Goal: Information Seeking & Learning: Check status

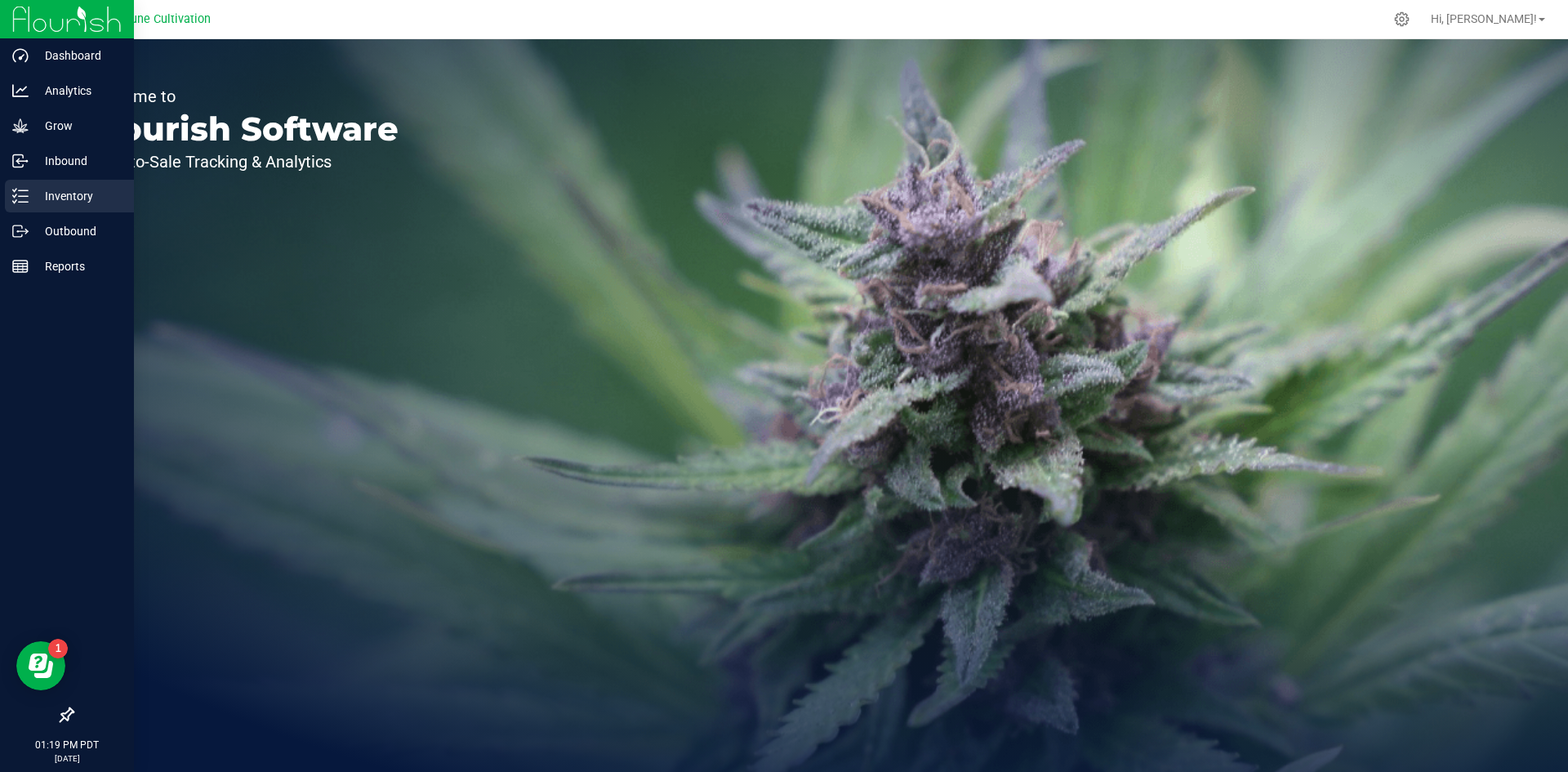
click at [28, 186] on div "Inventory" at bounding box center [69, 196] width 129 height 33
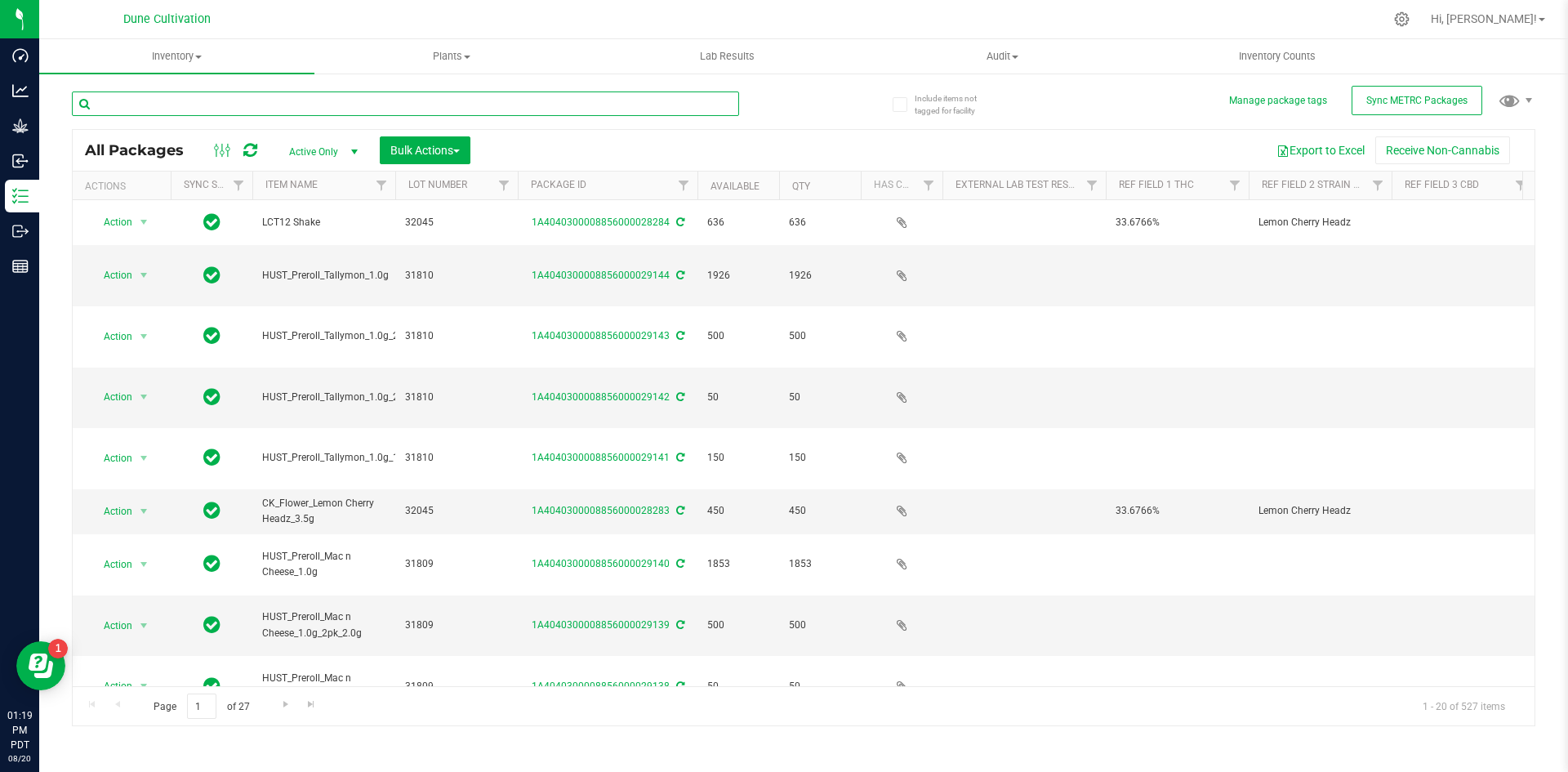
click at [305, 107] on input "text" at bounding box center [405, 103] width 668 height 24
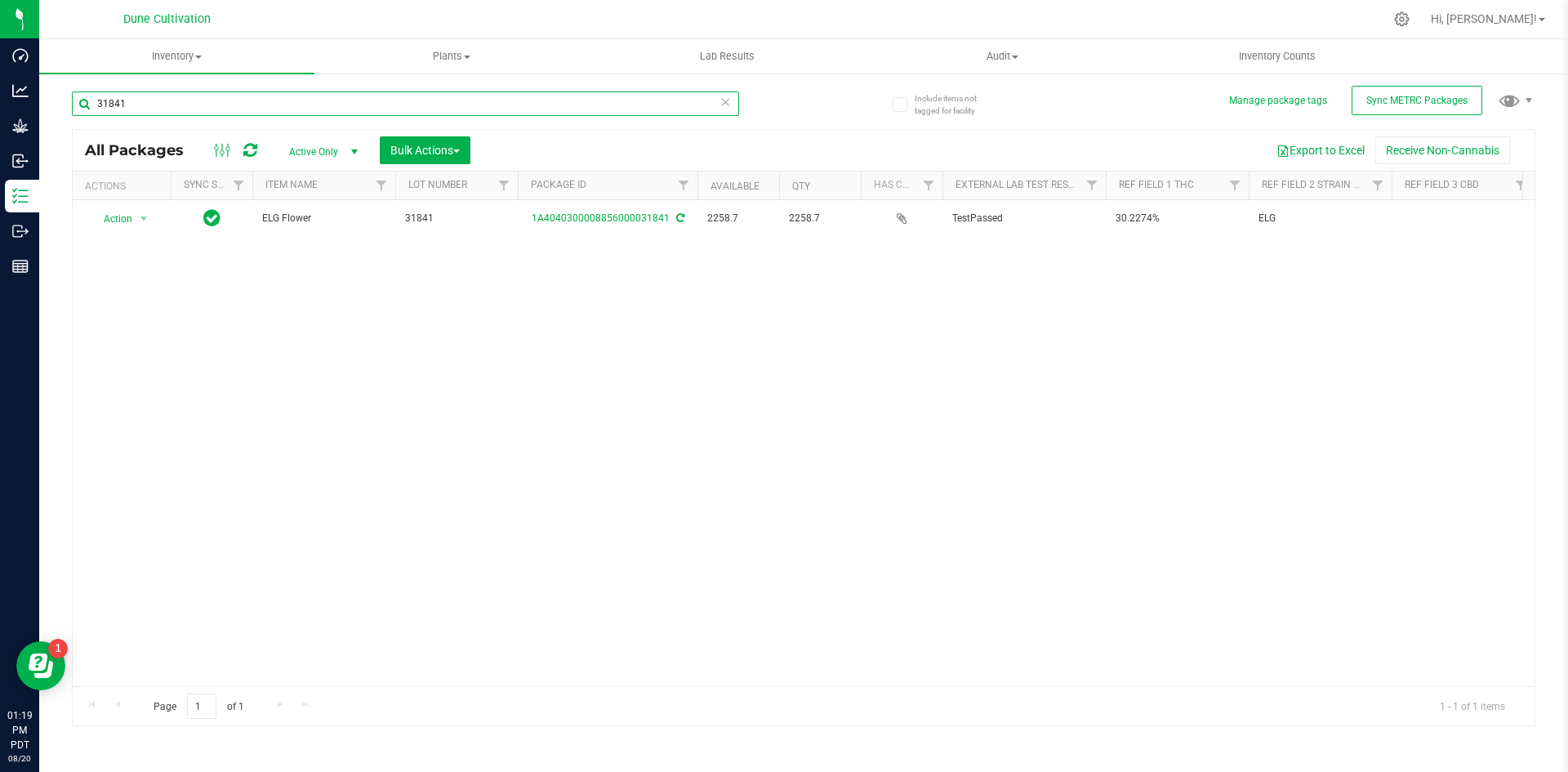
type input "31841"
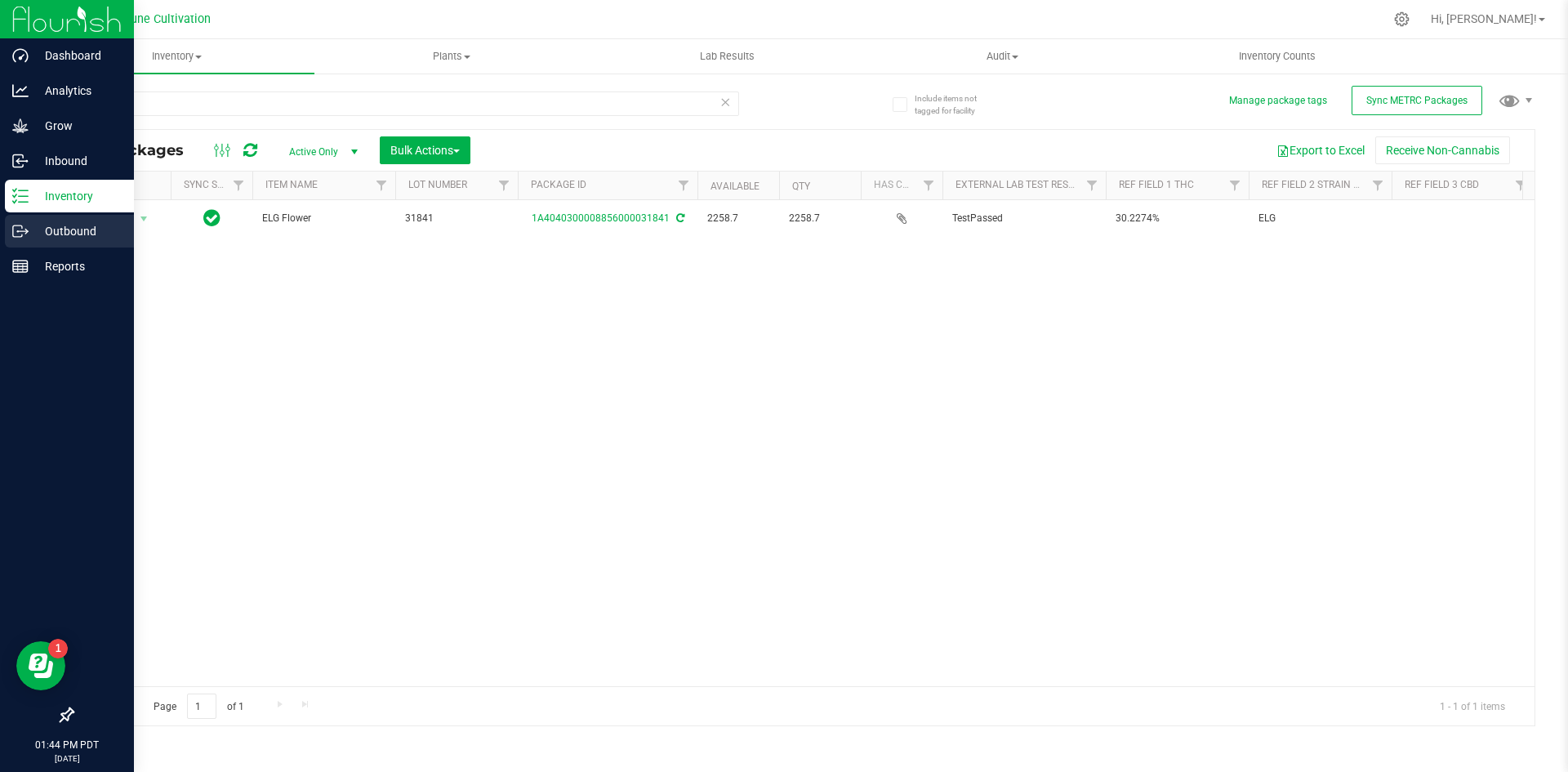
click at [30, 227] on p "Outbound" at bounding box center [77, 231] width 98 height 20
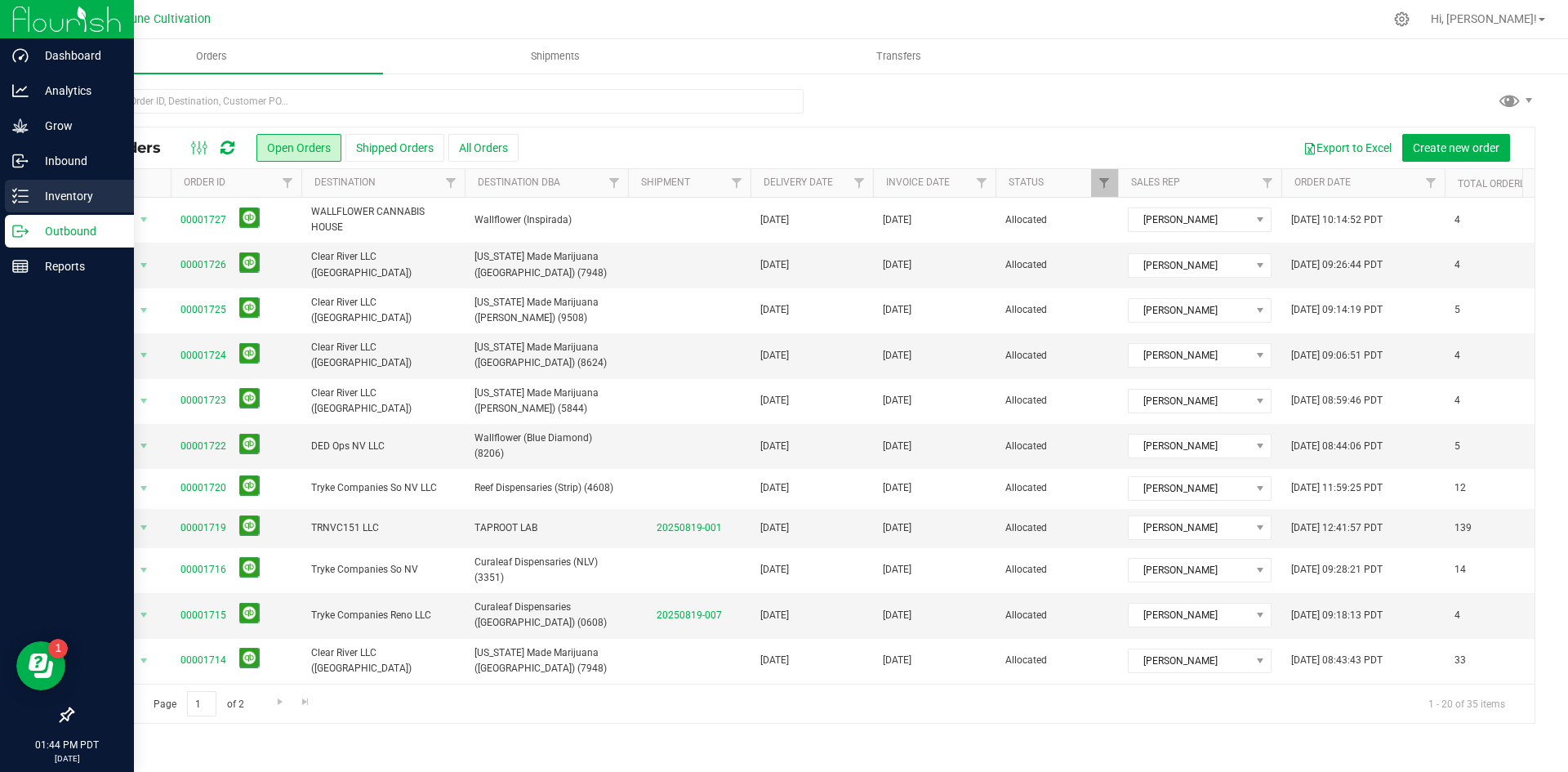
click at [21, 198] on icon at bounding box center [20, 195] width 16 height 16
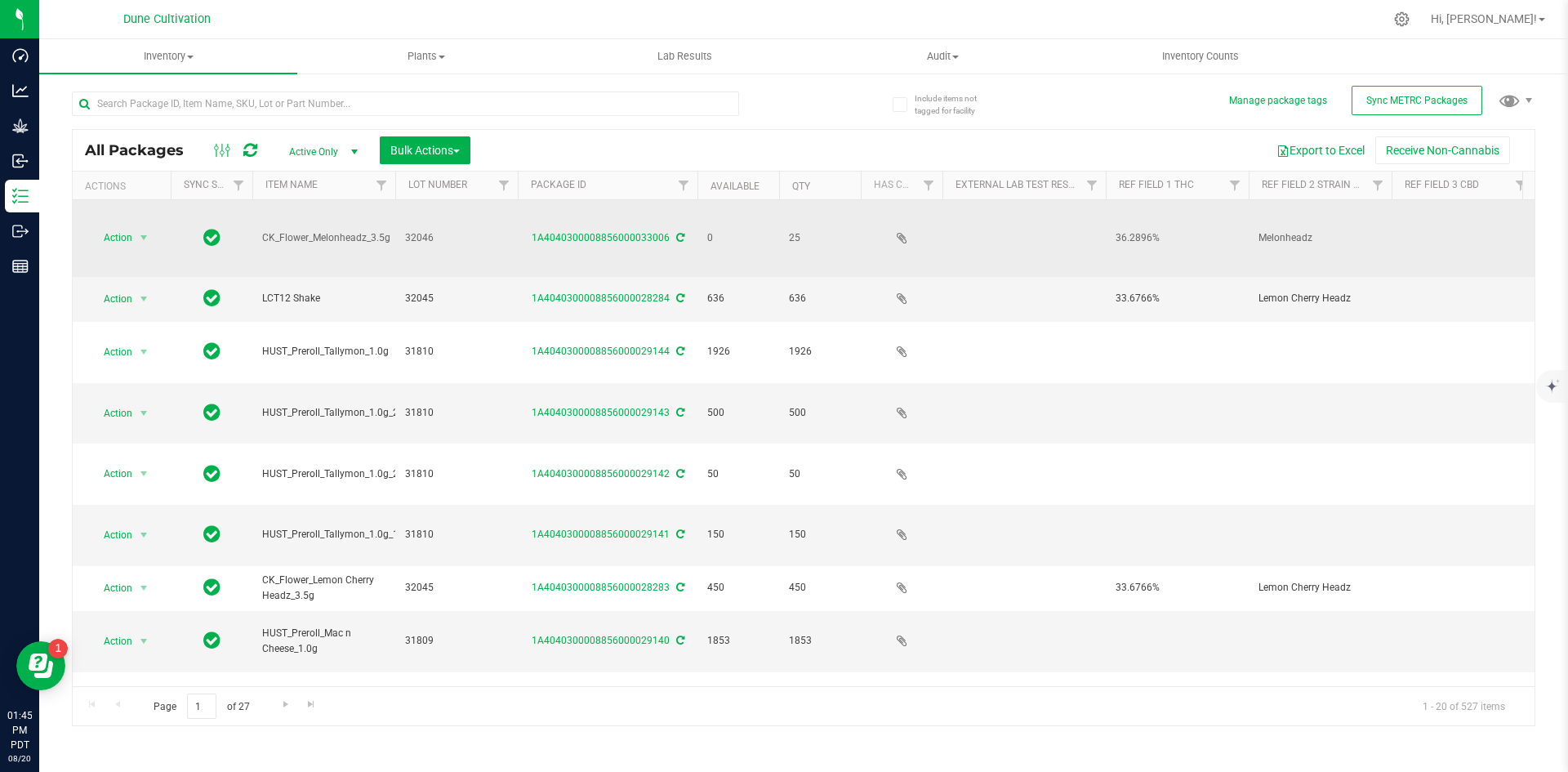
click at [296, 230] on td "CK_Flower_Melonheadz_3.5g" at bounding box center [324, 238] width 143 height 76
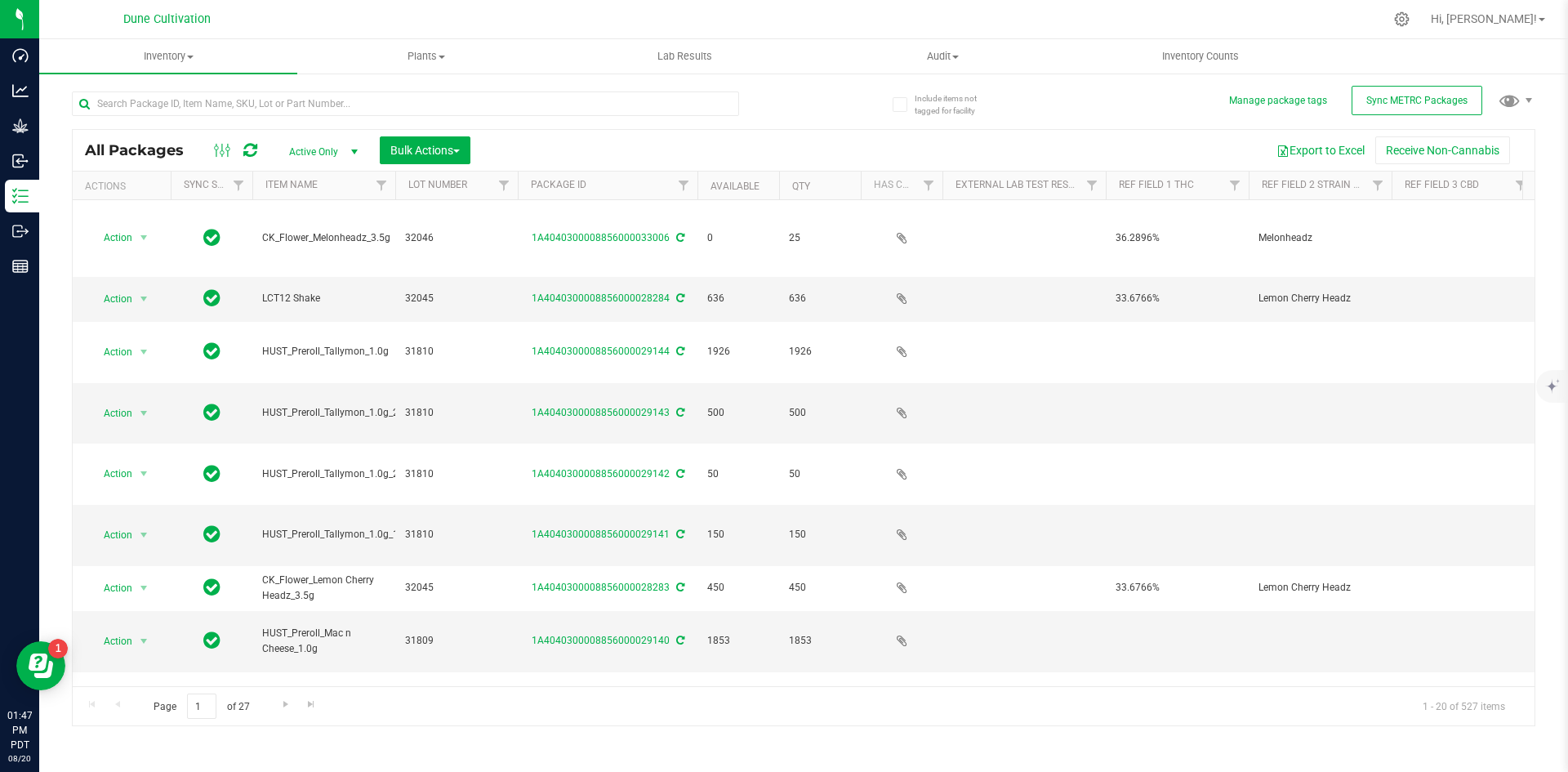
click at [1071, 81] on div "All Packages Active Only Active Only Lab Samples Locked All External Internal B…" at bounding box center [804, 400] width 1464 height 650
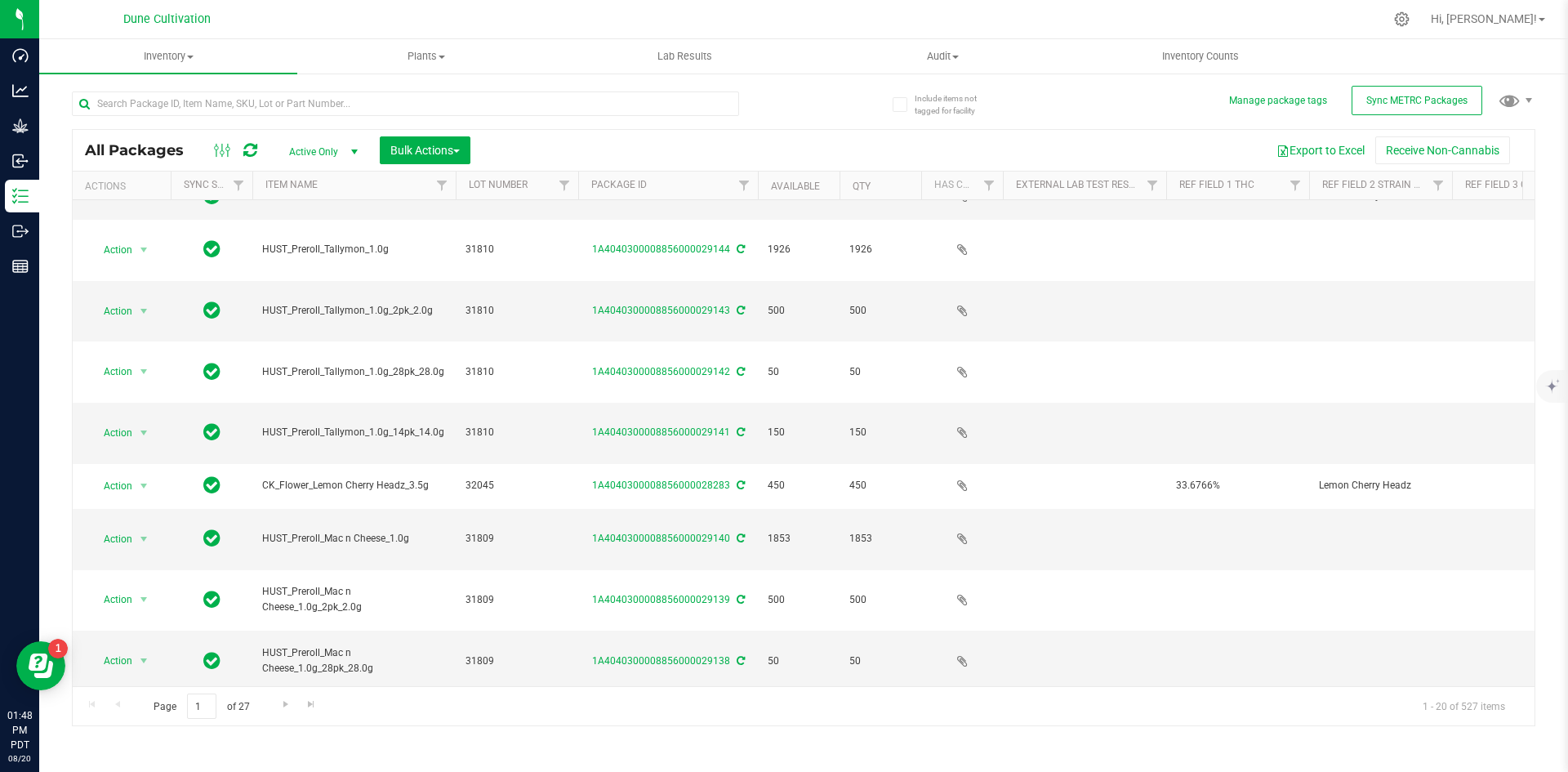
drag, startPoint x: 393, startPoint y: 181, endPoint x: 465, endPoint y: 194, distance: 73.2
click at [465, 194] on div "Actions Sync Status Item Name Lot Number Package ID Available Qty Has COA Exter…" at bounding box center [798, 186] width 1451 height 28
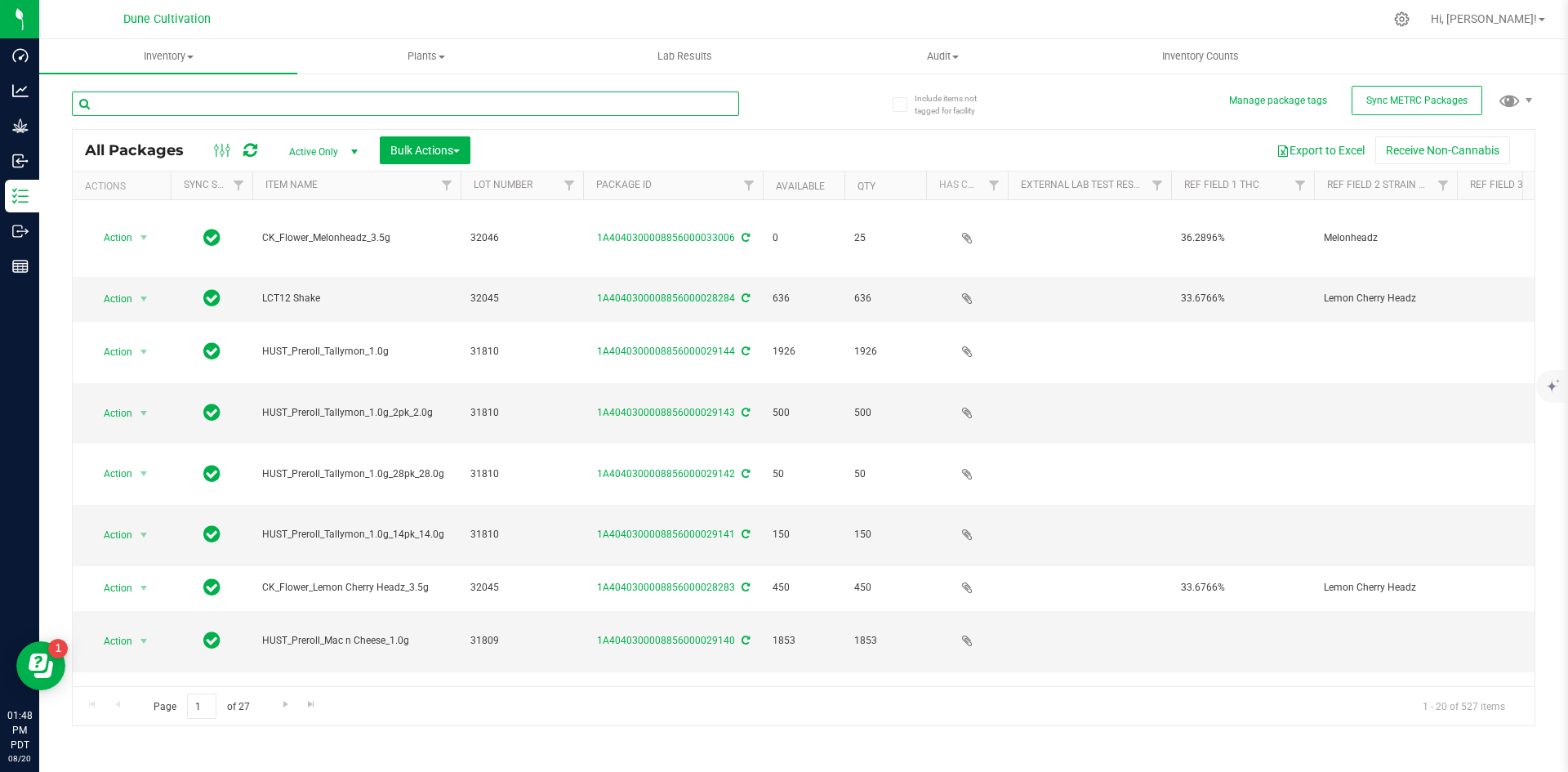
click at [673, 100] on input "text" at bounding box center [405, 103] width 668 height 24
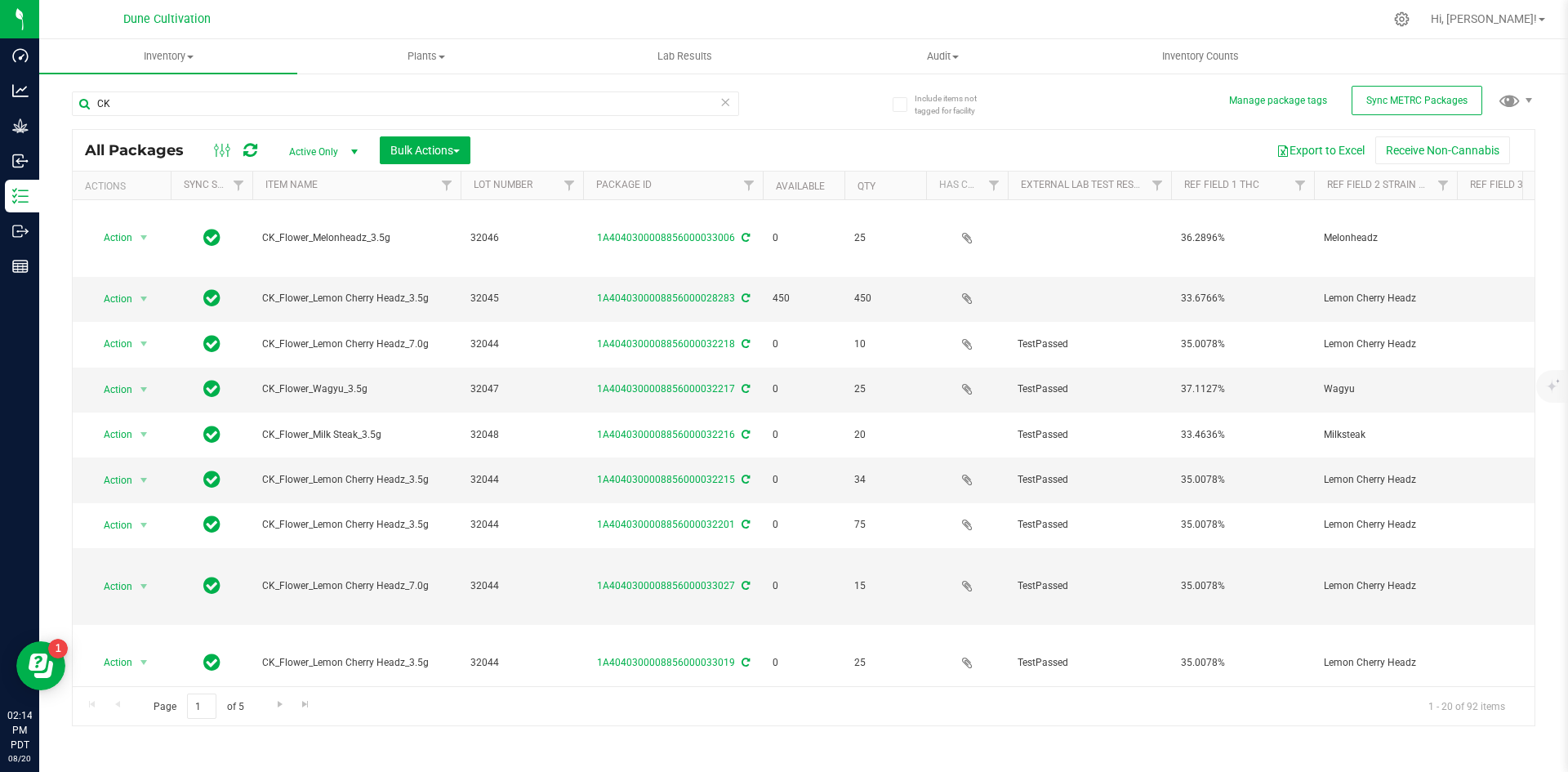
click at [807, 192] on th "Available" at bounding box center [804, 186] width 82 height 29
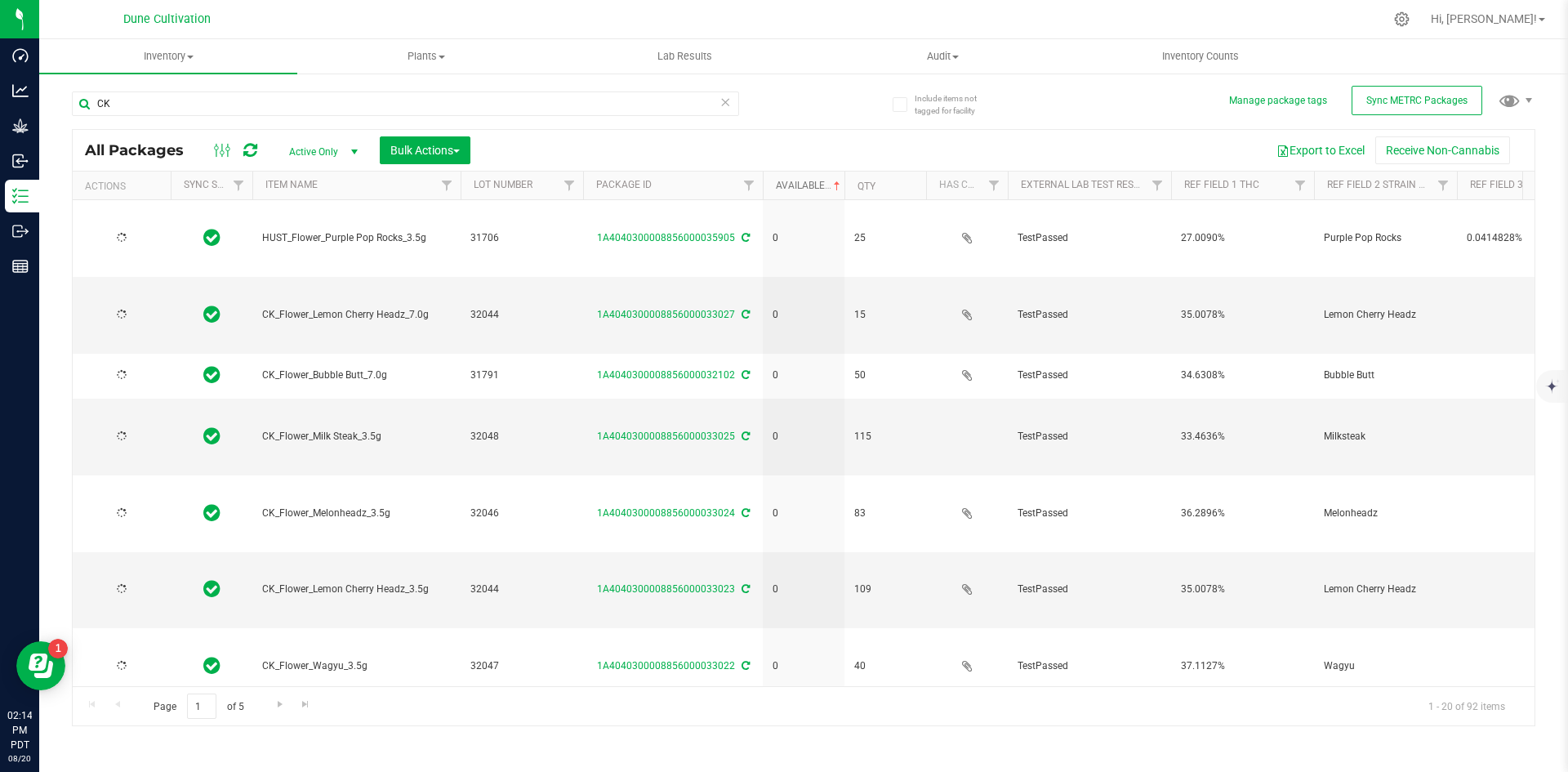
click at [807, 187] on link "Available" at bounding box center [810, 185] width 68 height 11
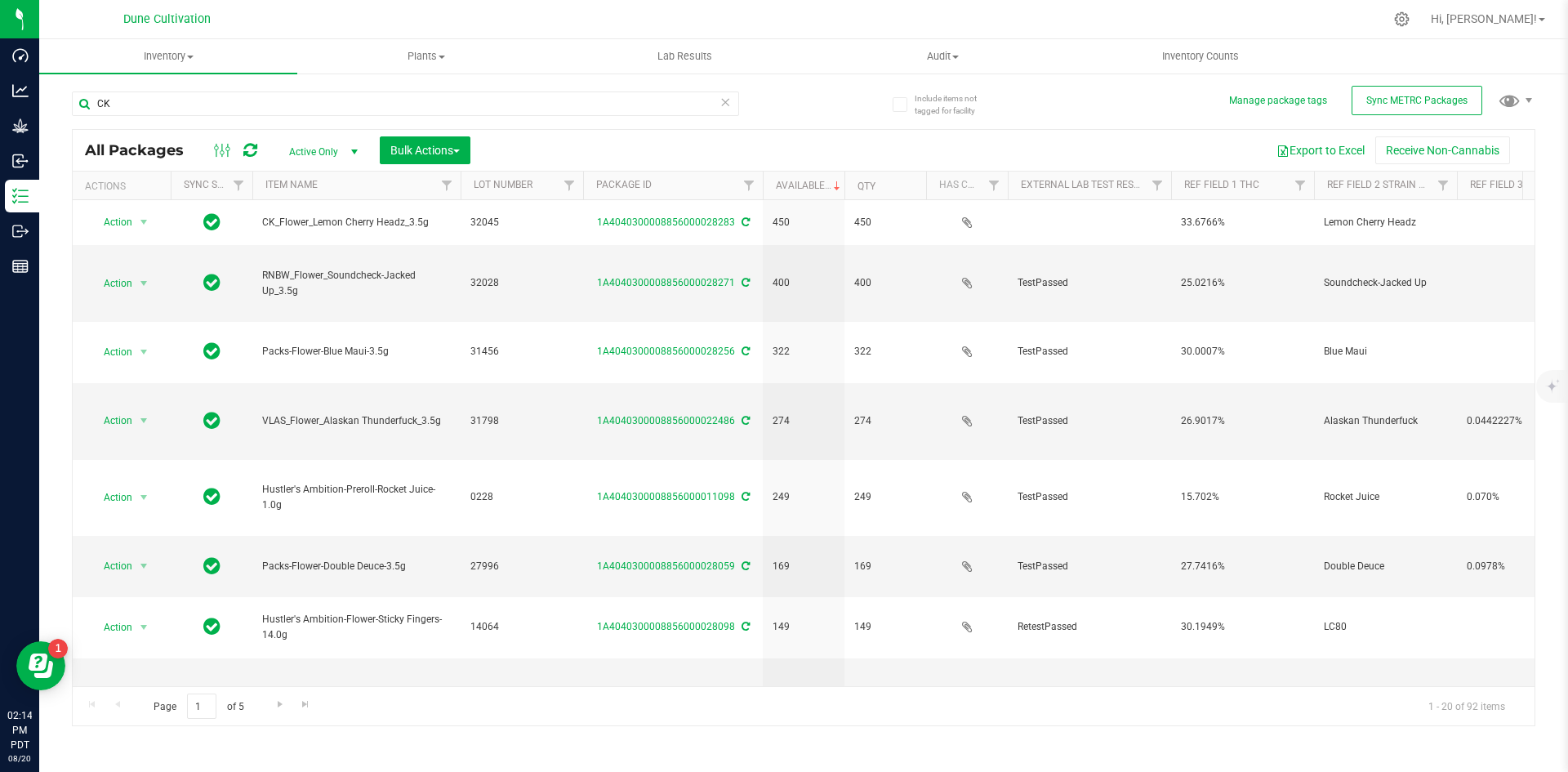
drag, startPoint x: 159, startPoint y: 118, endPoint x: 102, endPoint y: 118, distance: 57.0
click at [102, 118] on div "CK" at bounding box center [405, 109] width 668 height 37
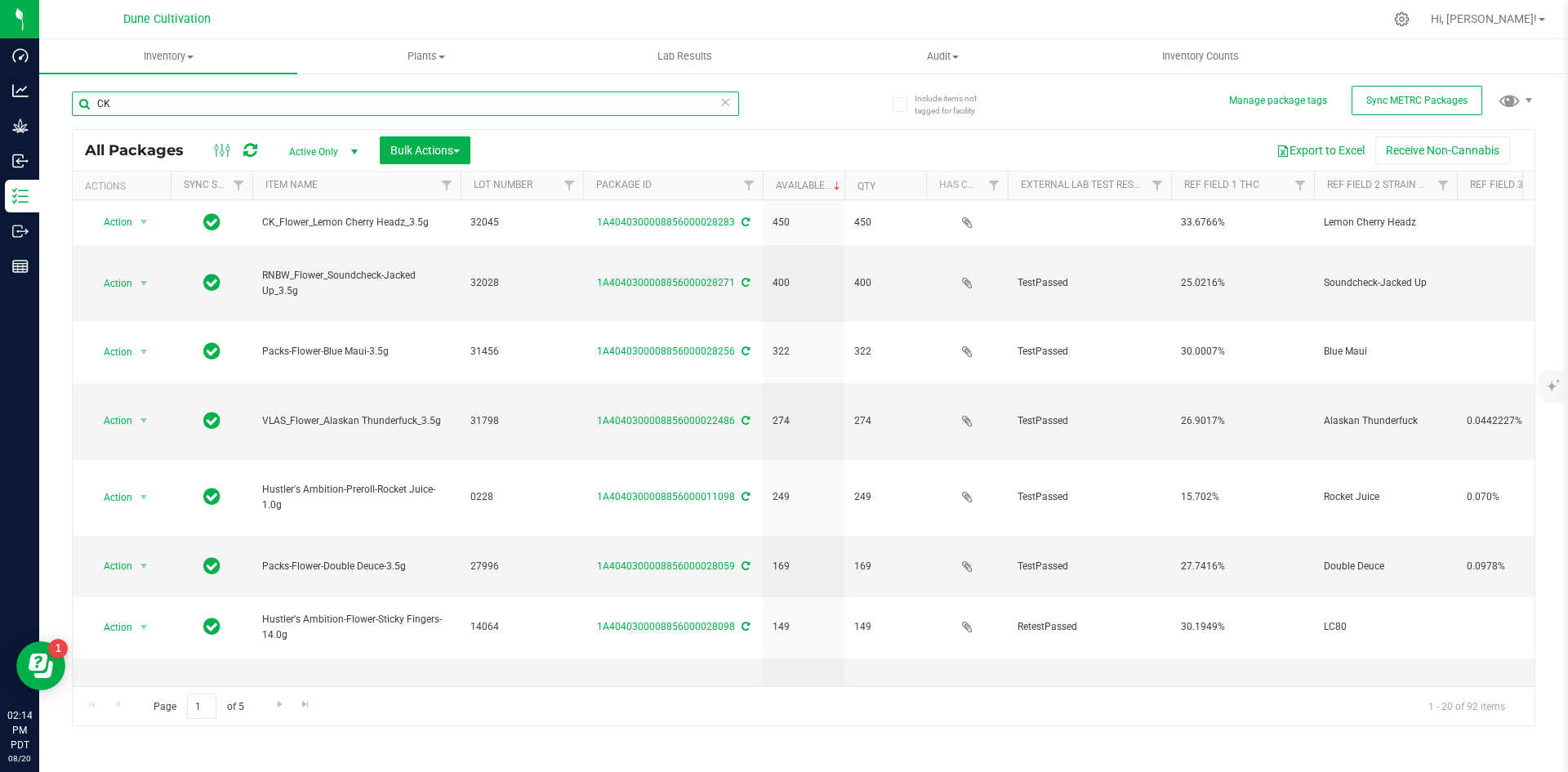
click at [109, 115] on input "CK" at bounding box center [405, 103] width 668 height 24
drag, startPoint x: 112, startPoint y: 109, endPoint x: 91, endPoint y: 109, distance: 21.0
click at [91, 109] on input "CK" at bounding box center [405, 103] width 668 height 24
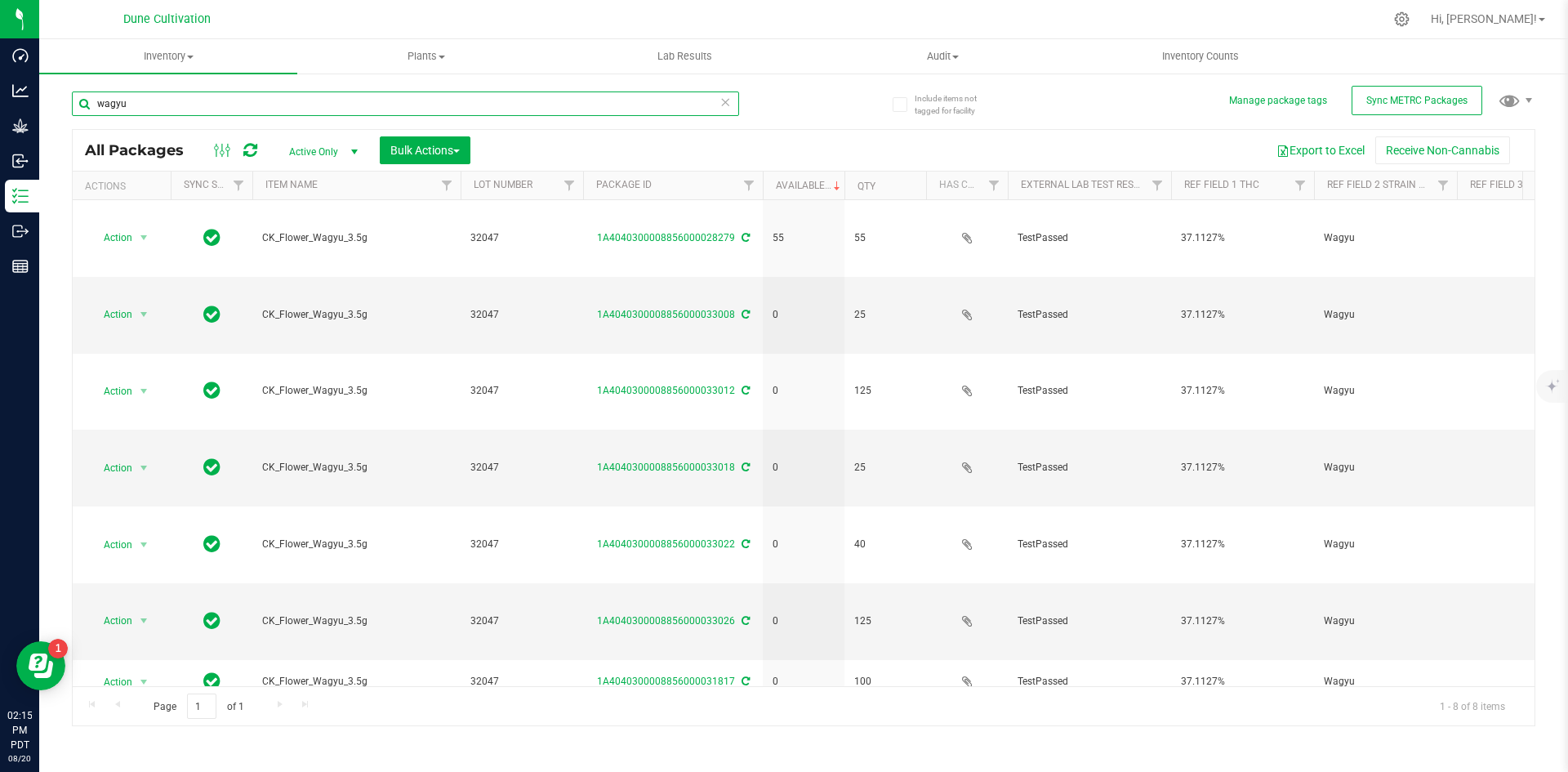
drag, startPoint x: 131, startPoint y: 104, endPoint x: 73, endPoint y: 108, distance: 58.1
click at [73, 108] on input "wagyu" at bounding box center [405, 103] width 668 height 24
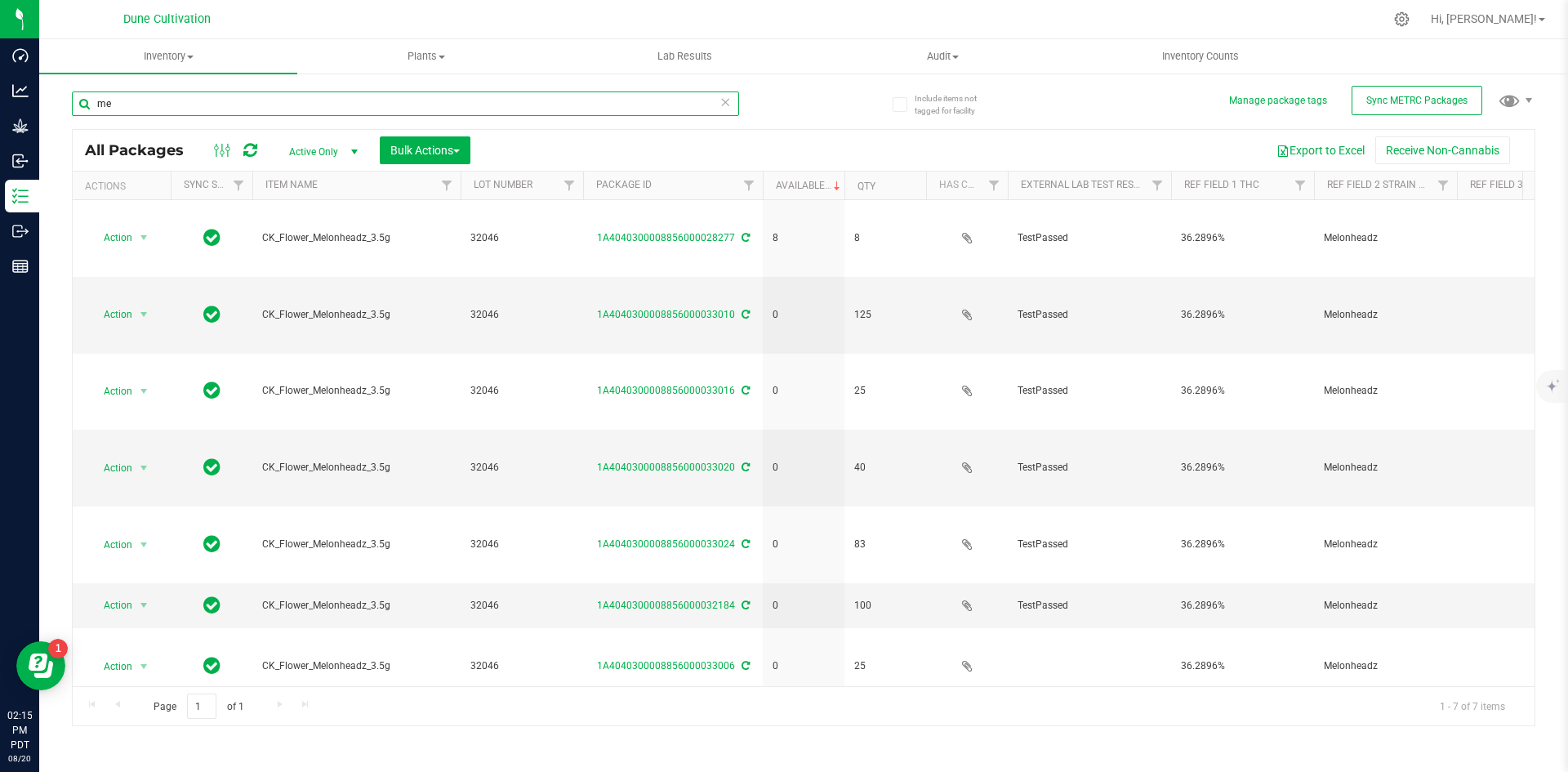
type input "m"
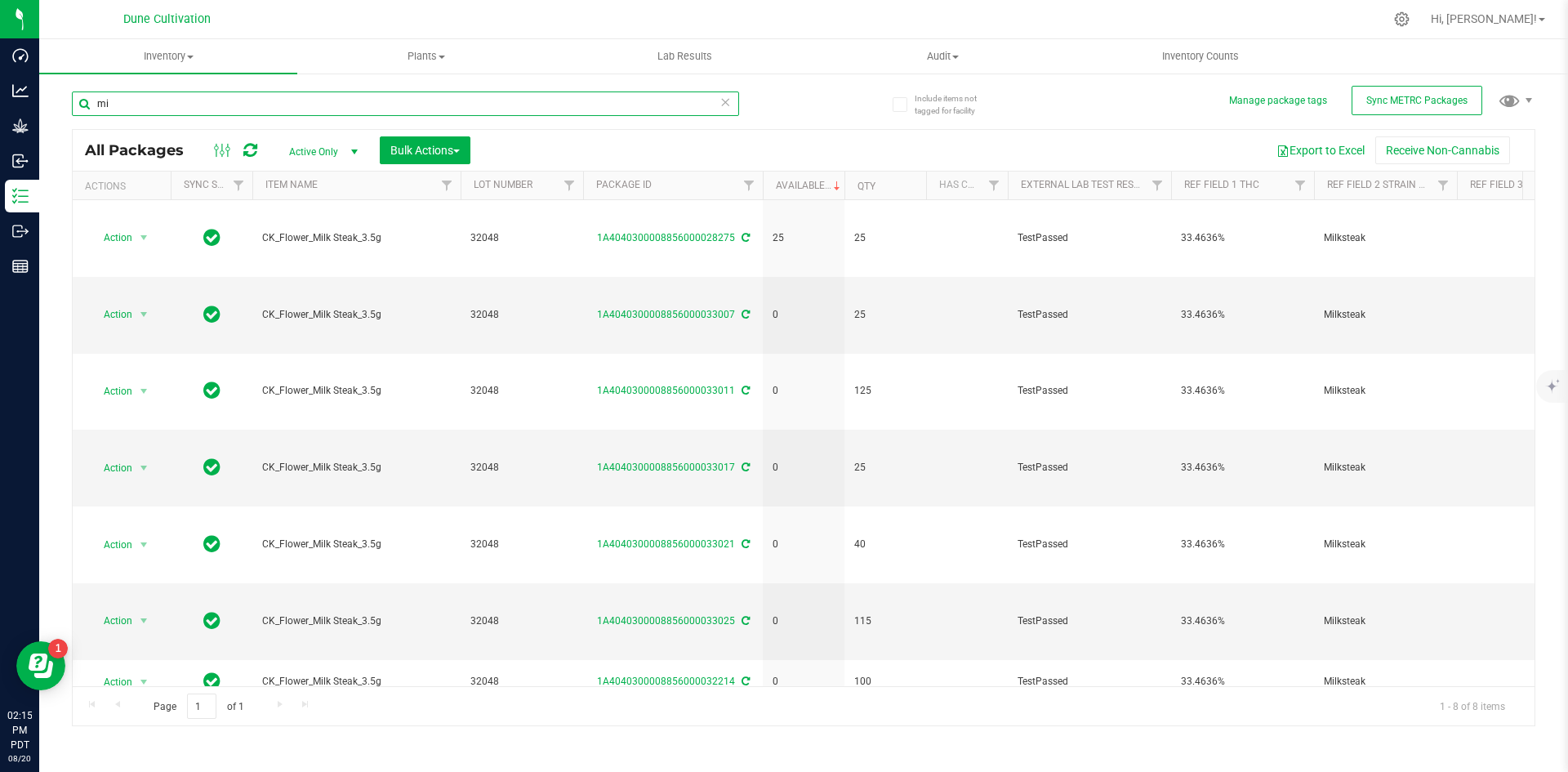
type input "m"
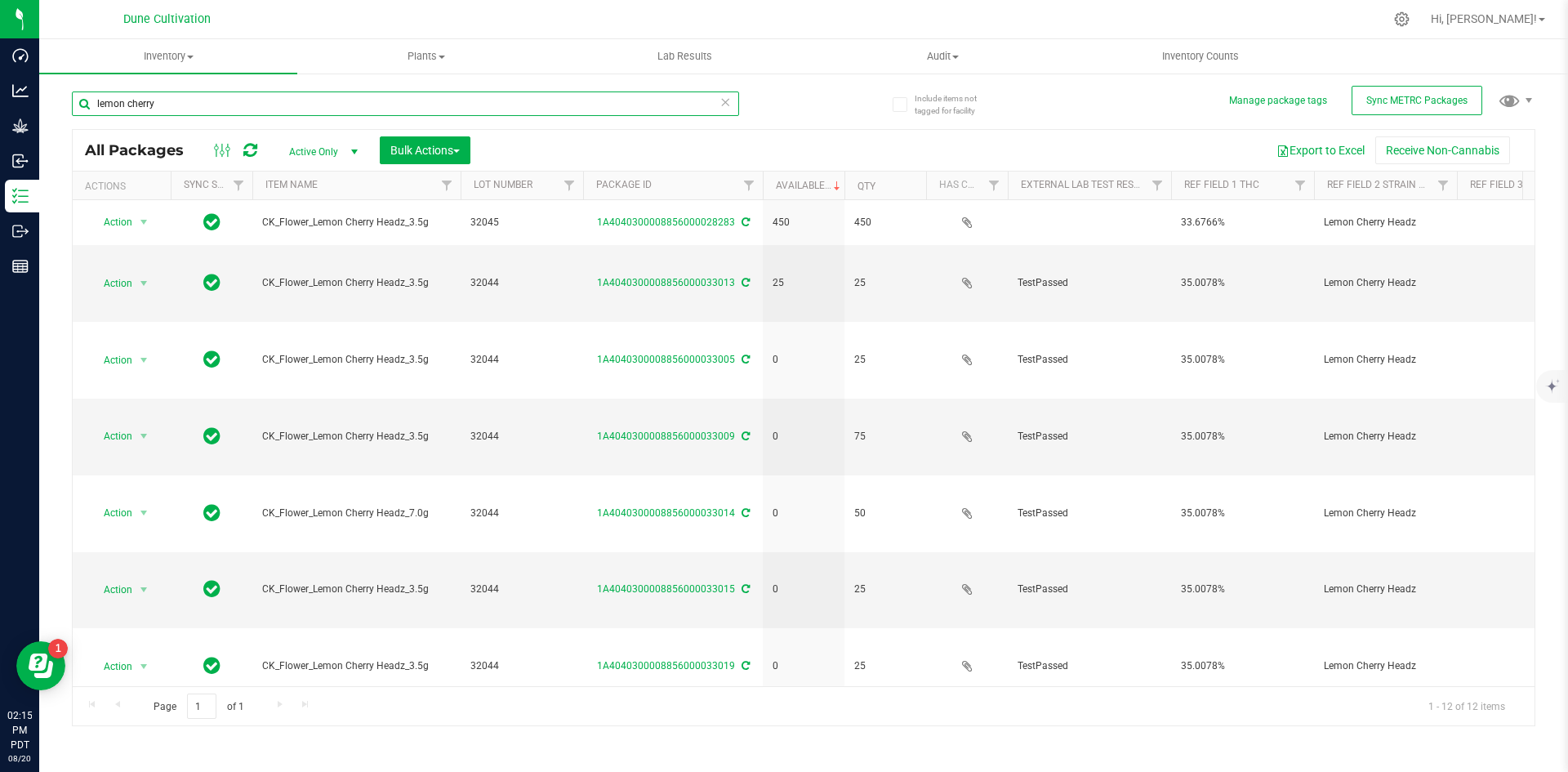
drag, startPoint x: 206, startPoint y: 109, endPoint x: 88, endPoint y: 106, distance: 118.0
click at [88, 106] on input "lemon cherry" at bounding box center [405, 103] width 668 height 24
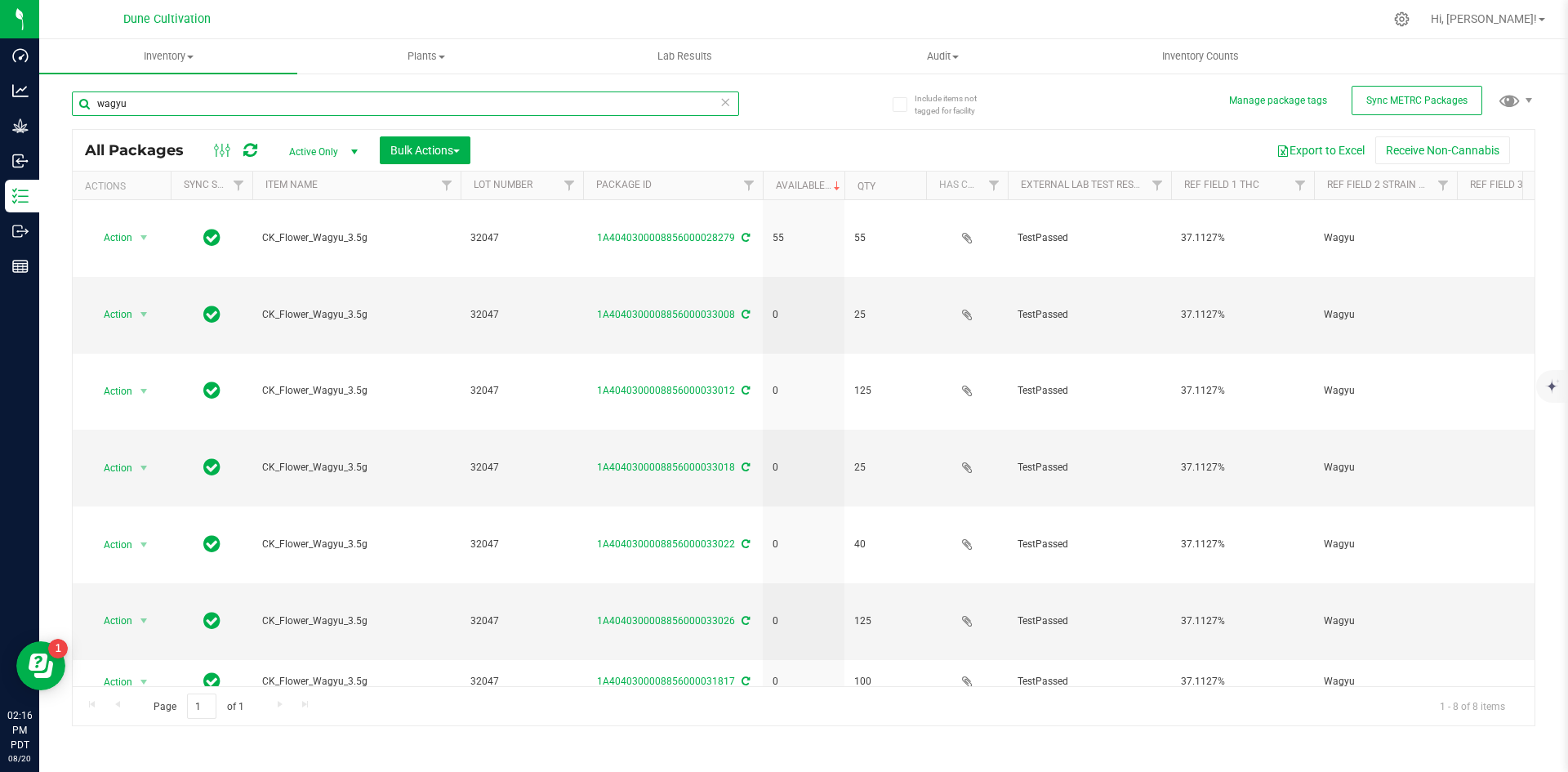
drag, startPoint x: 158, startPoint y: 97, endPoint x: 76, endPoint y: 102, distance: 82.2
click at [76, 102] on input "wagyu" at bounding box center [405, 103] width 668 height 24
drag, startPoint x: 142, startPoint y: 96, endPoint x: 86, endPoint y: 99, distance: 56.1
click at [86, 99] on input "milk steak" at bounding box center [405, 103] width 668 height 24
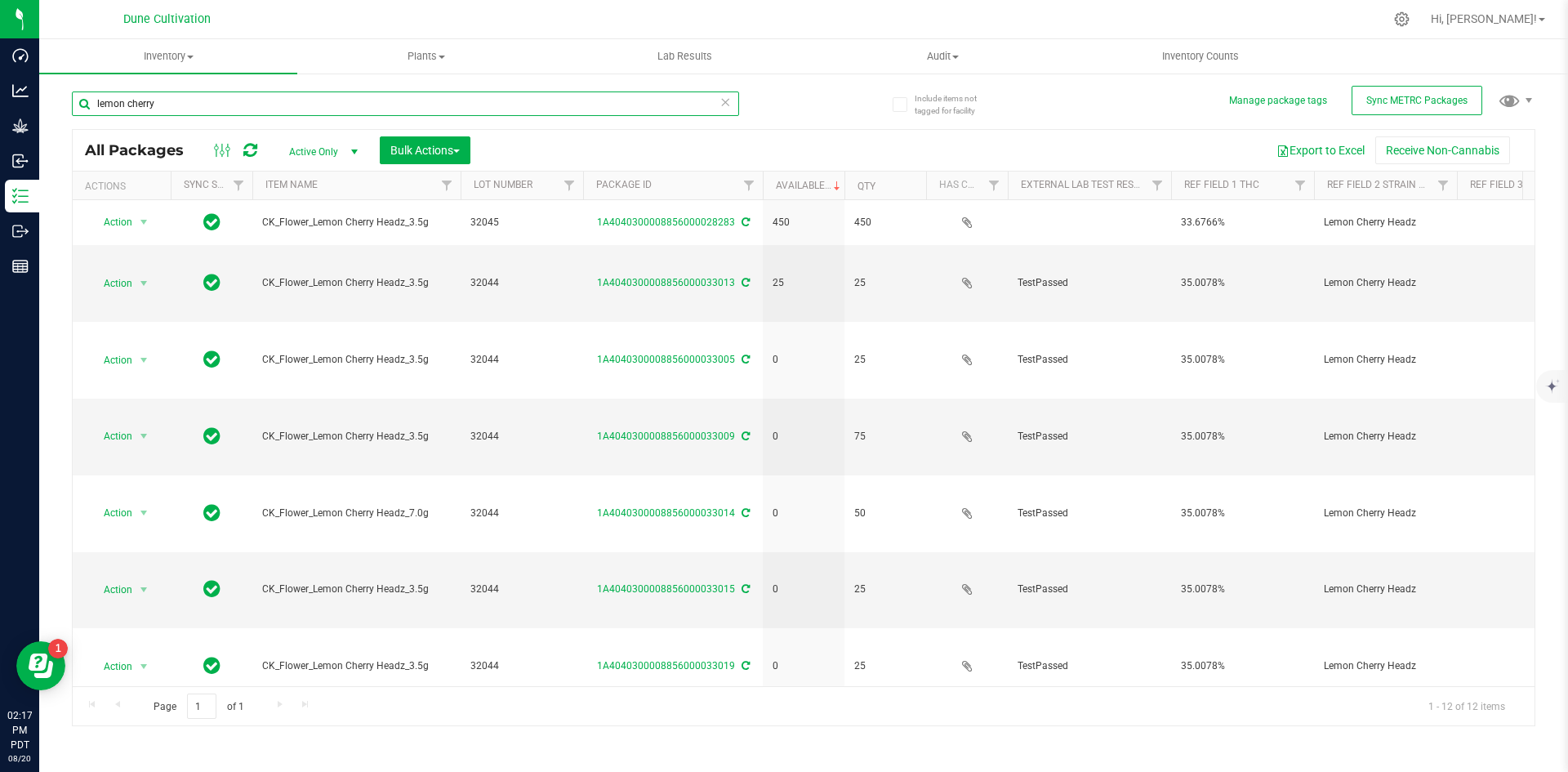
drag, startPoint x: 166, startPoint y: 102, endPoint x: 68, endPoint y: 101, distance: 98.0
click at [68, 101] on div "Include items not tagged for facility Manage package tags Sync METRC Packages l…" at bounding box center [803, 321] width 1529 height 498
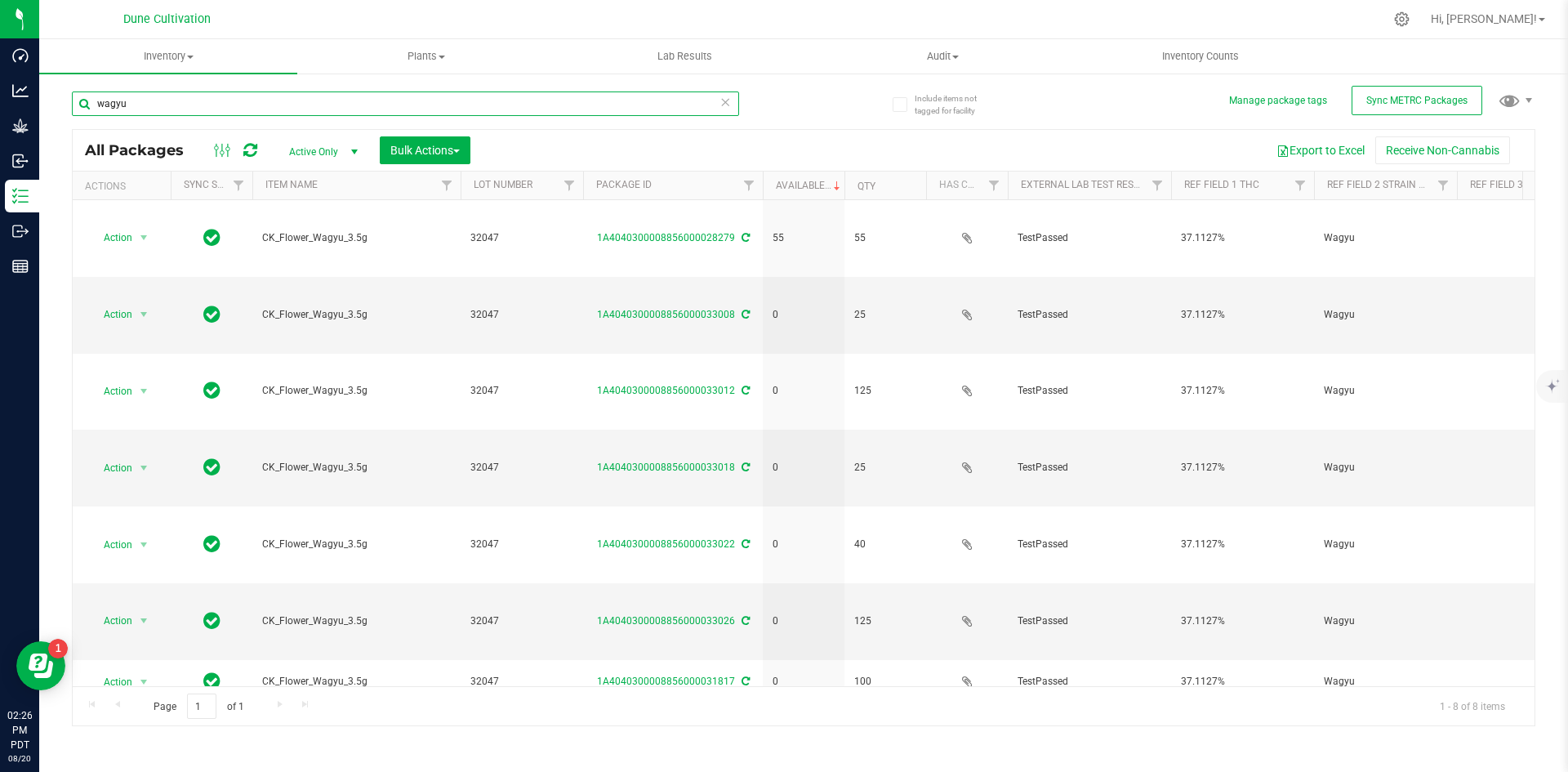
drag, startPoint x: 125, startPoint y: 103, endPoint x: 55, endPoint y: 100, distance: 70.1
click at [55, 100] on div "Include items not tagged for facility Manage package tags Sync METRC Packages […" at bounding box center [803, 321] width 1529 height 498
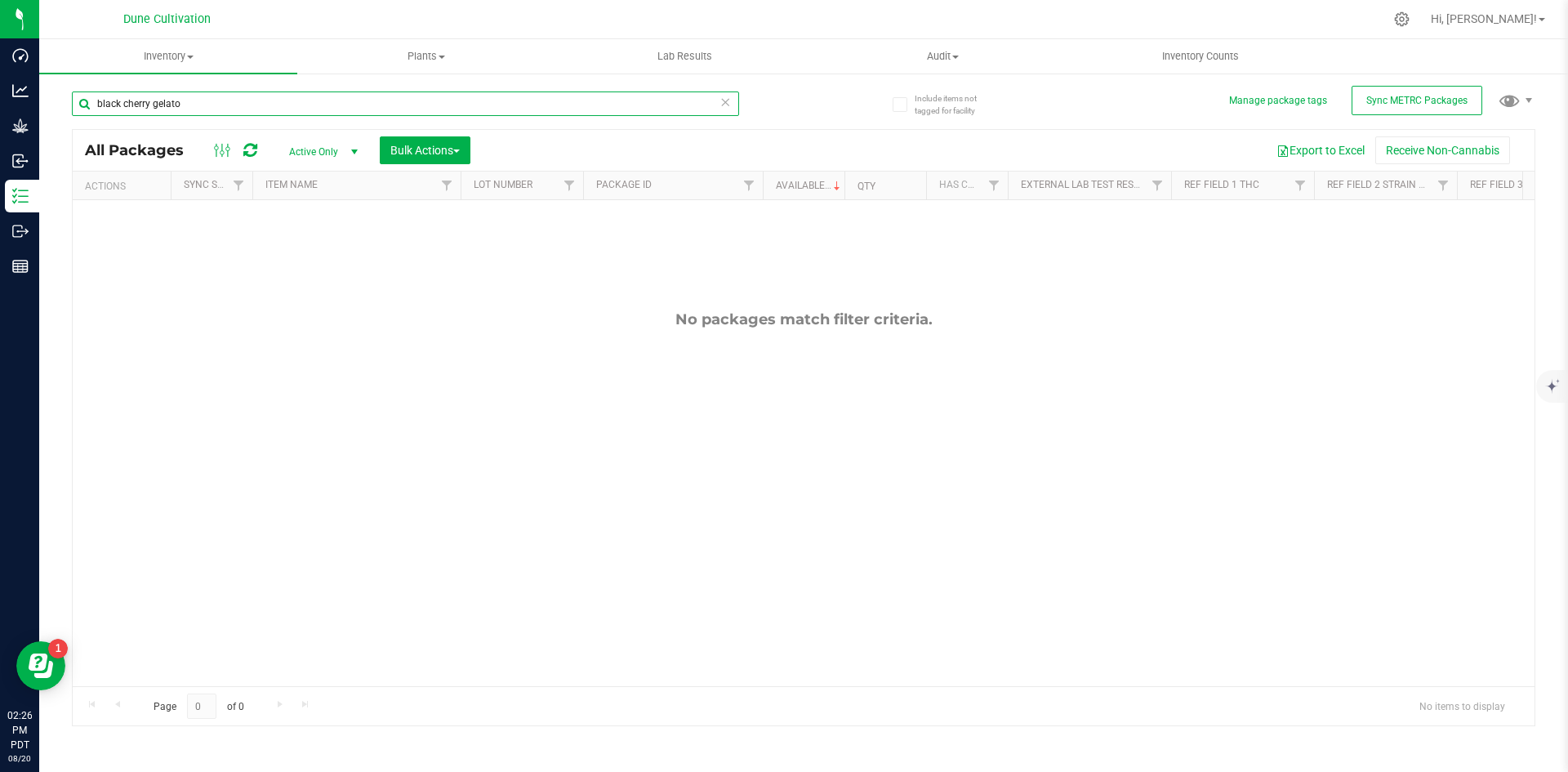
drag, startPoint x: 186, startPoint y: 92, endPoint x: 57, endPoint y: 97, distance: 129.1
click at [57, 97] on div "Include items not tagged for facility Manage package tags Sync METRC Packages b…" at bounding box center [803, 321] width 1529 height 498
type input "32027"
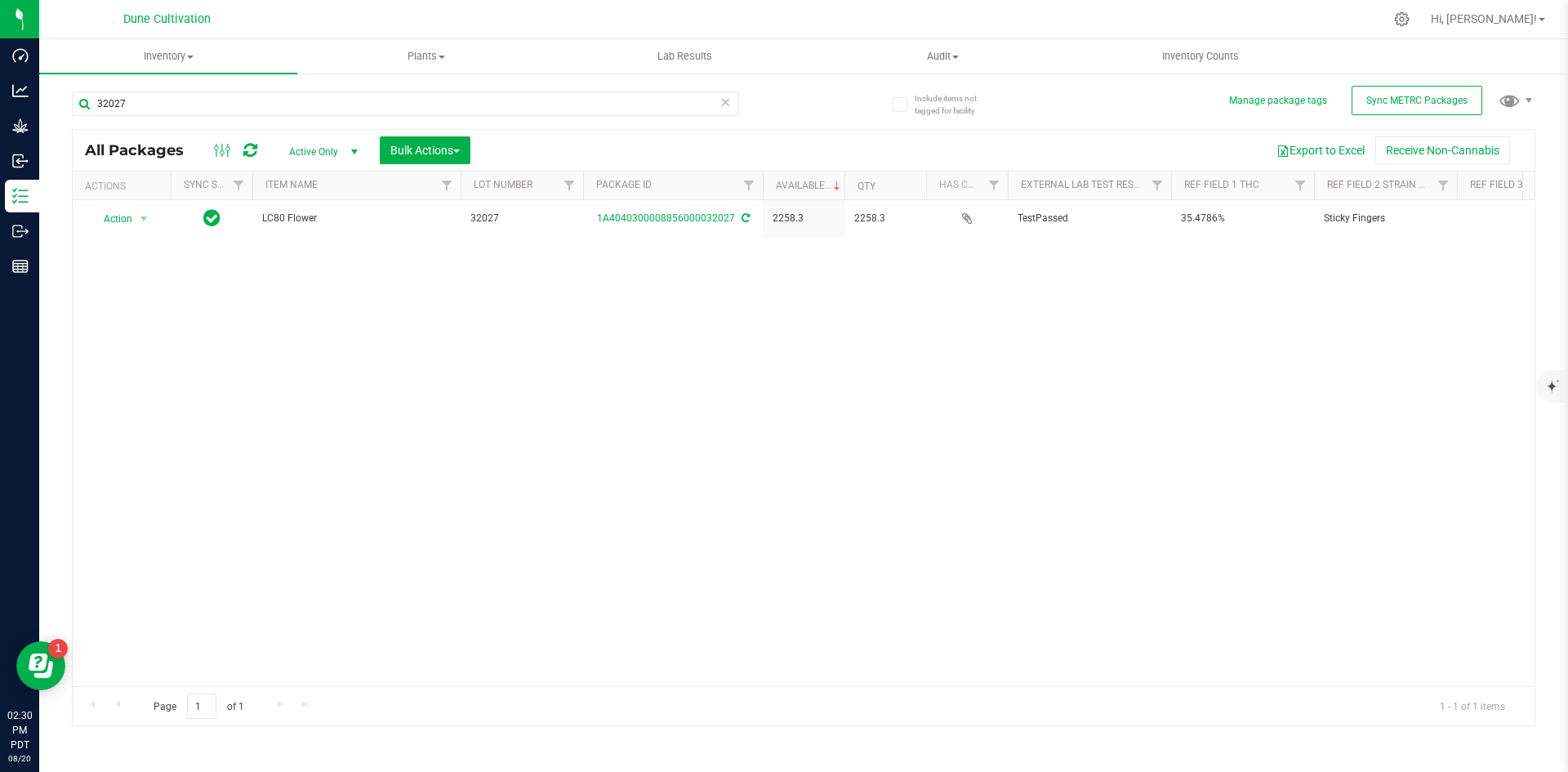
click at [727, 102] on icon at bounding box center [725, 101] width 11 height 20
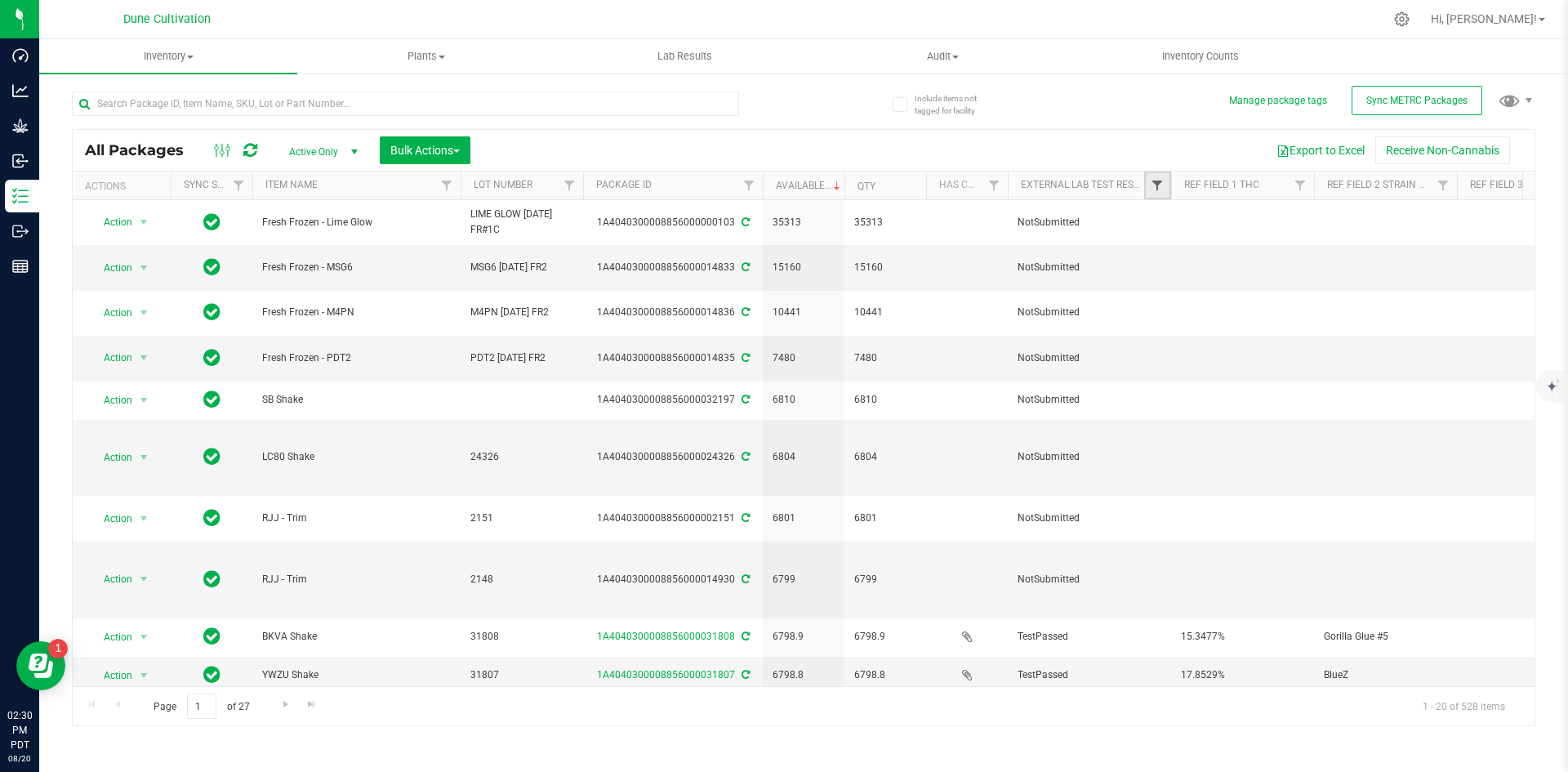
click at [1154, 186] on span "Filter" at bounding box center [1156, 185] width 13 height 13
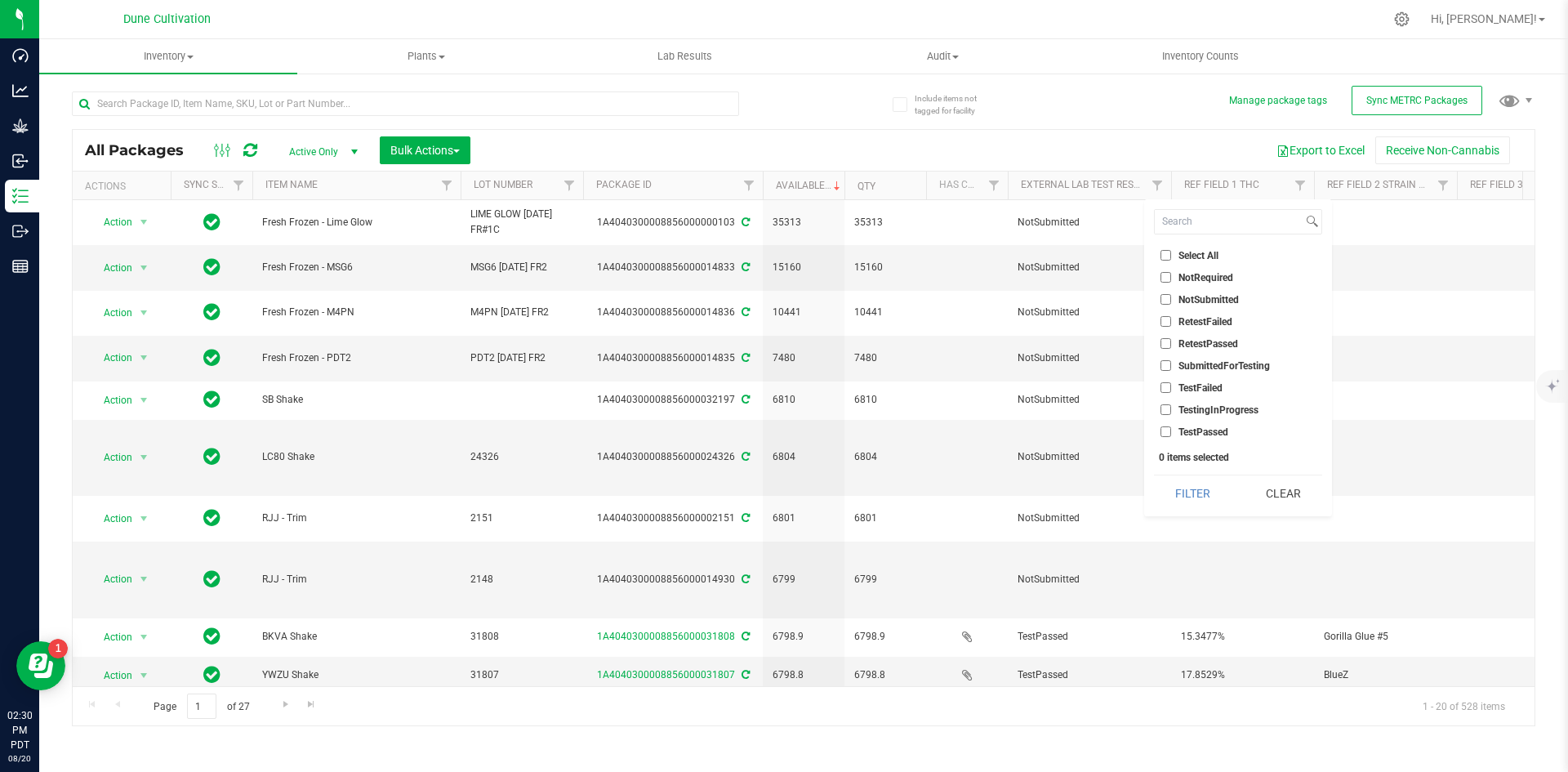
click at [1165, 299] on input "NotSubmitted" at bounding box center [1166, 300] width 10 height 10
checkbox input "true"
click at [1202, 489] on button "Filter" at bounding box center [1193, 492] width 78 height 36
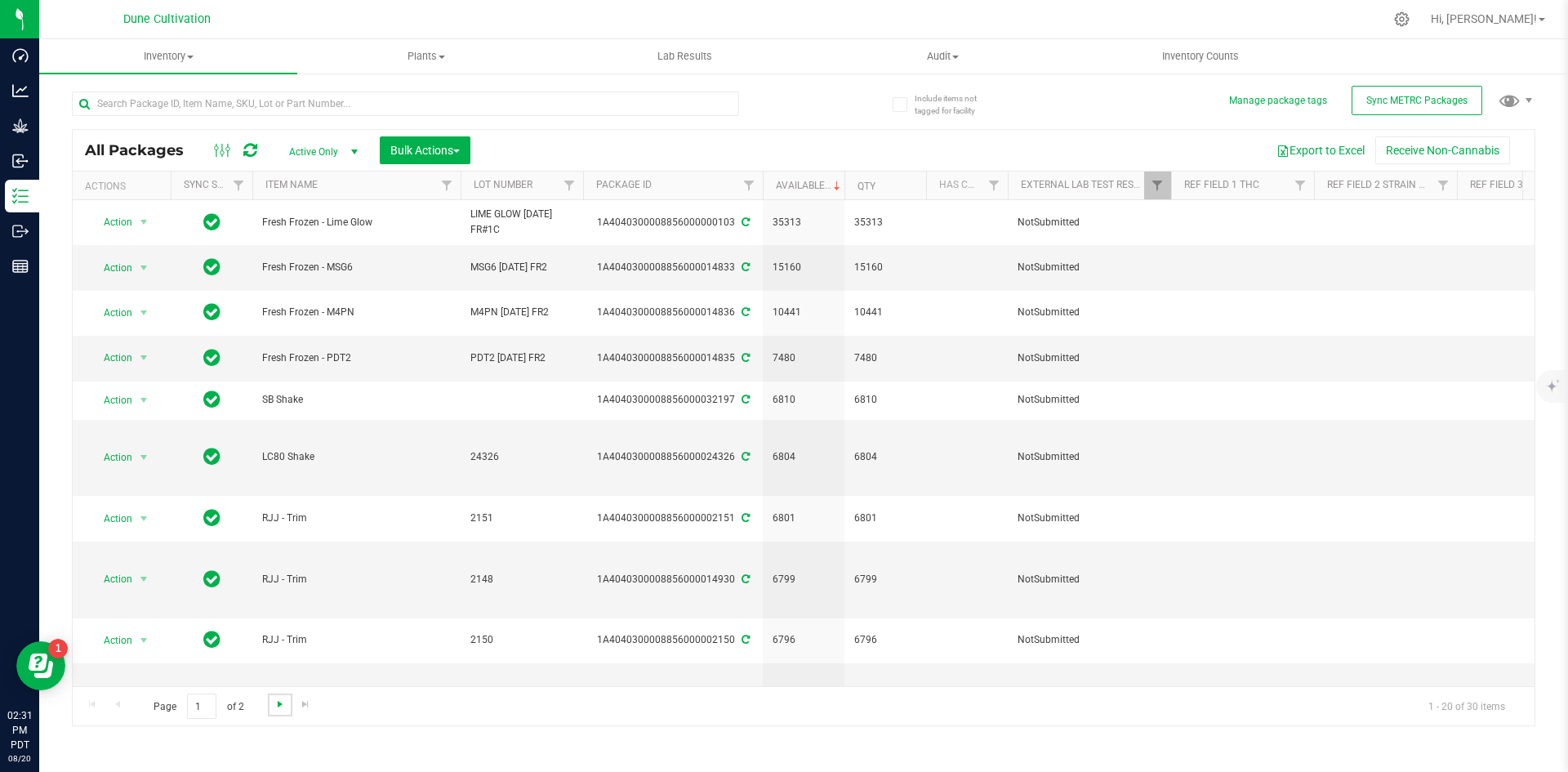
click at [280, 705] on span "Go to the next page" at bounding box center [280, 703] width 13 height 13
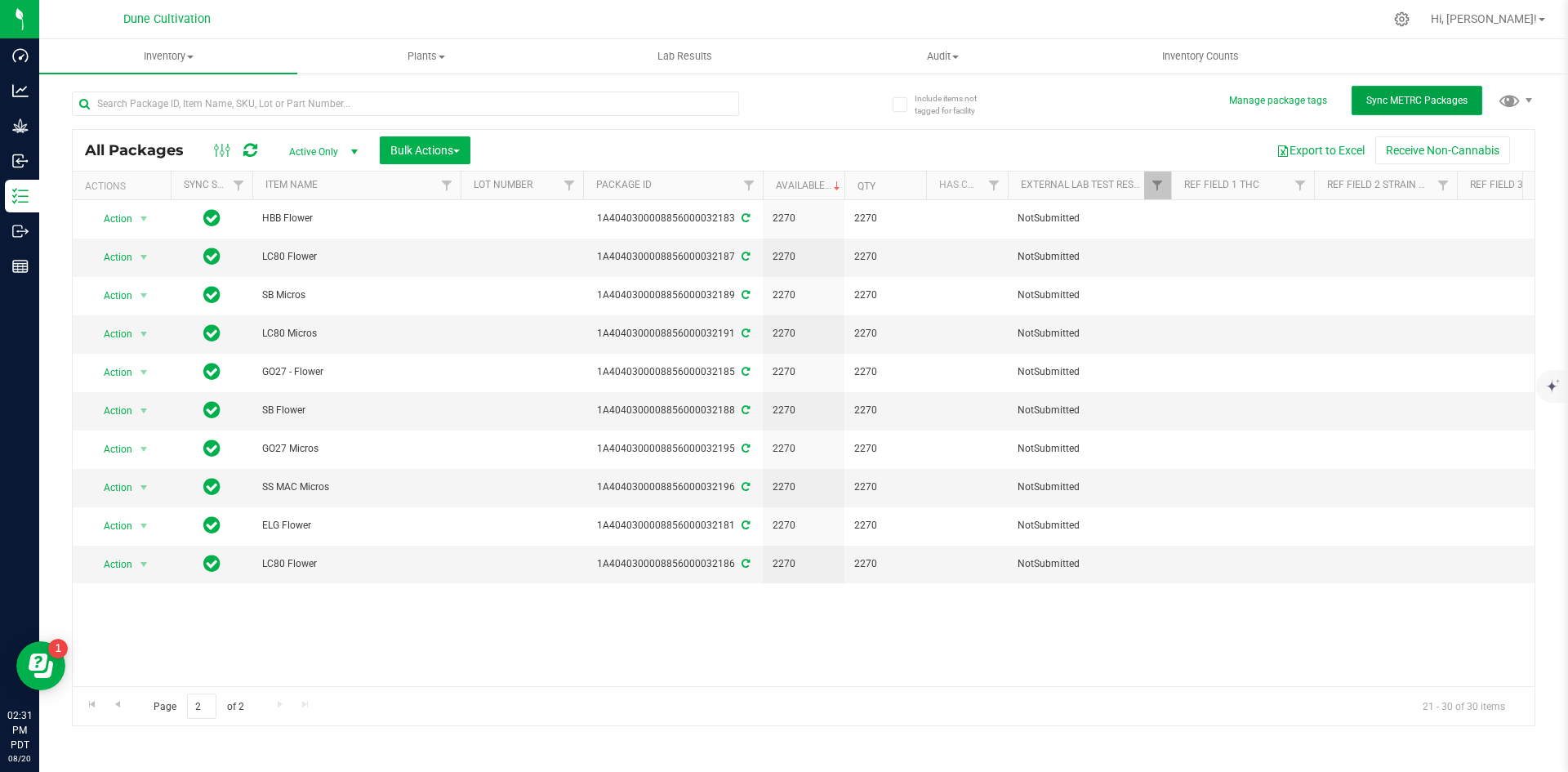
click at [1400, 99] on span "Sync METRC Packages" at bounding box center [1417, 100] width 102 height 11
click at [741, 254] on icon at bounding box center [745, 256] width 8 height 10
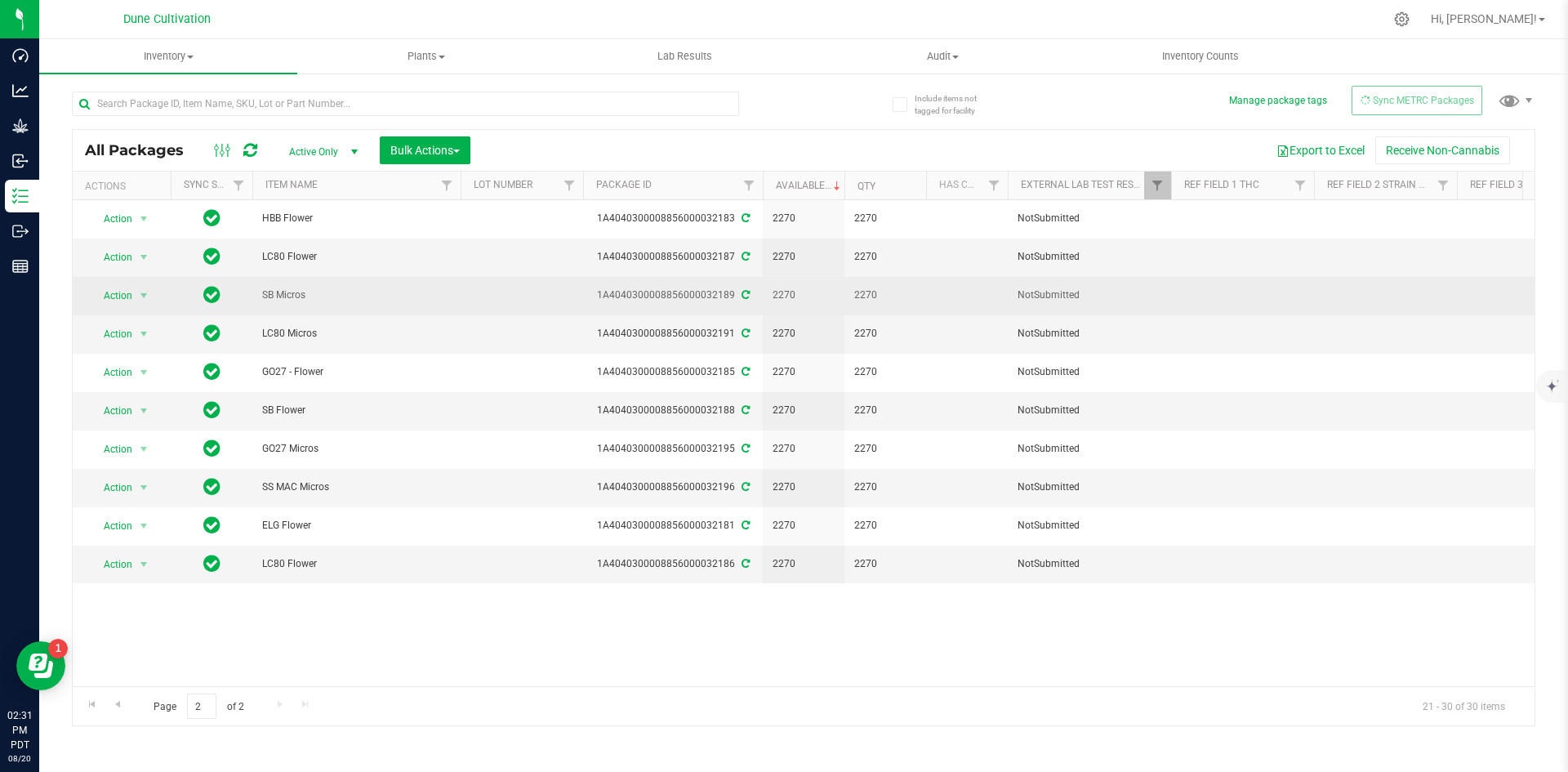
click at [741, 296] on icon at bounding box center [745, 294] width 8 height 10
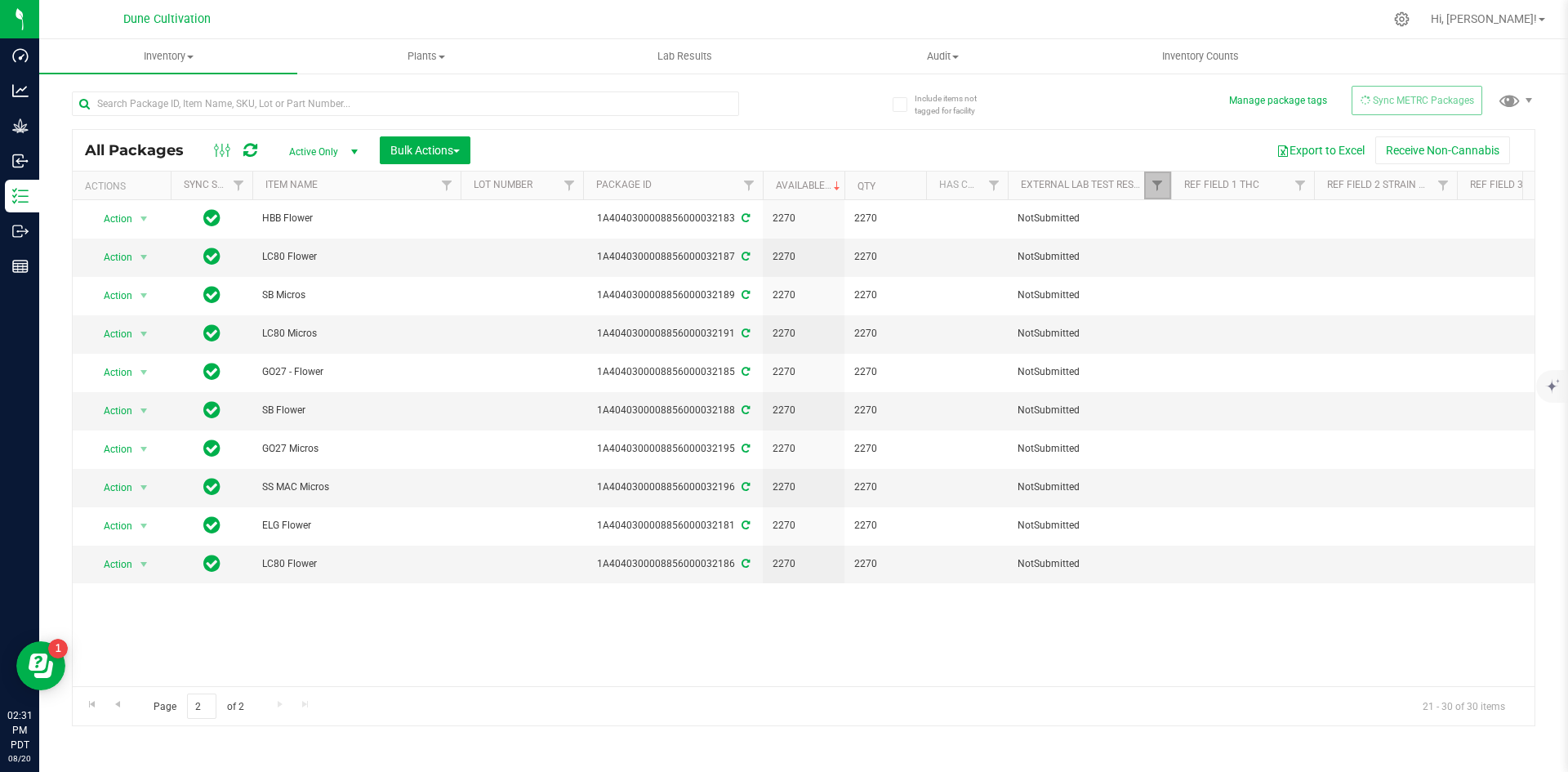
click at [1154, 176] on link "Filter" at bounding box center [1157, 186] width 27 height 28
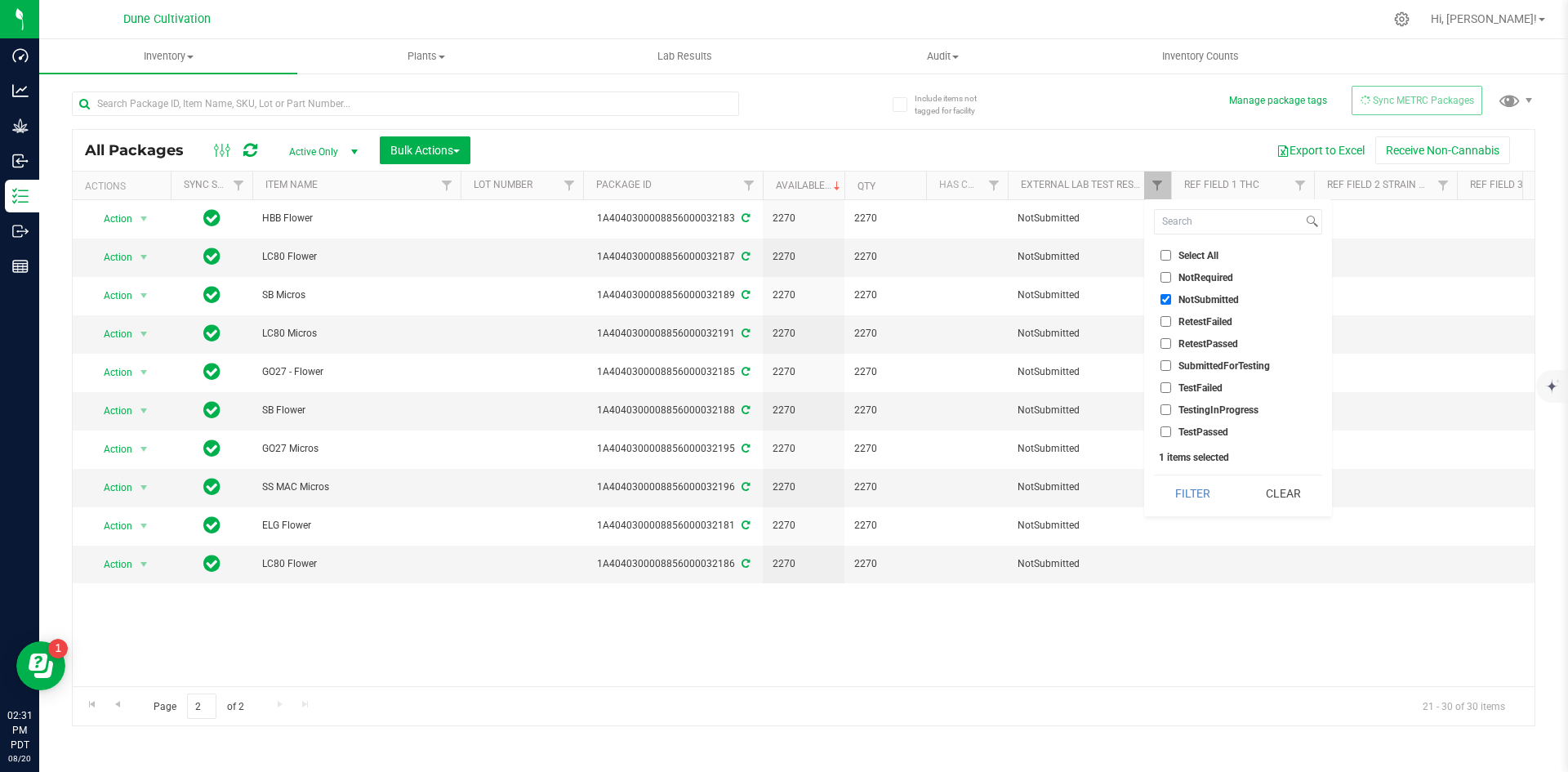
click at [1160, 357] on li "SubmittedForTesting" at bounding box center [1238, 366] width 168 height 17
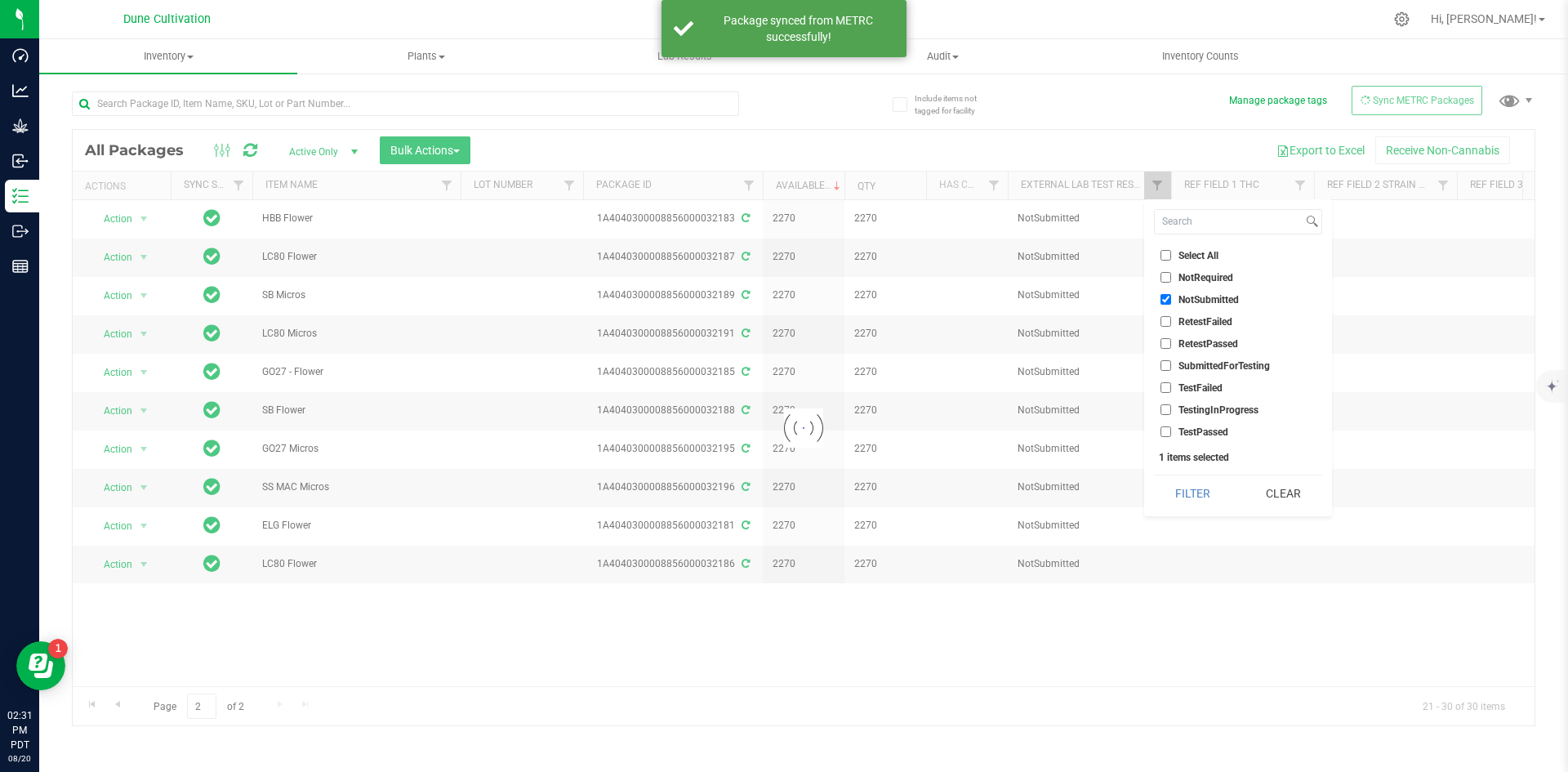
click at [1169, 368] on input "SubmittedForTesting" at bounding box center [1166, 366] width 10 height 10
checkbox input "true"
click at [1162, 300] on input "NotSubmitted" at bounding box center [1166, 300] width 10 height 10
checkbox input "true"
checkbox input "false"
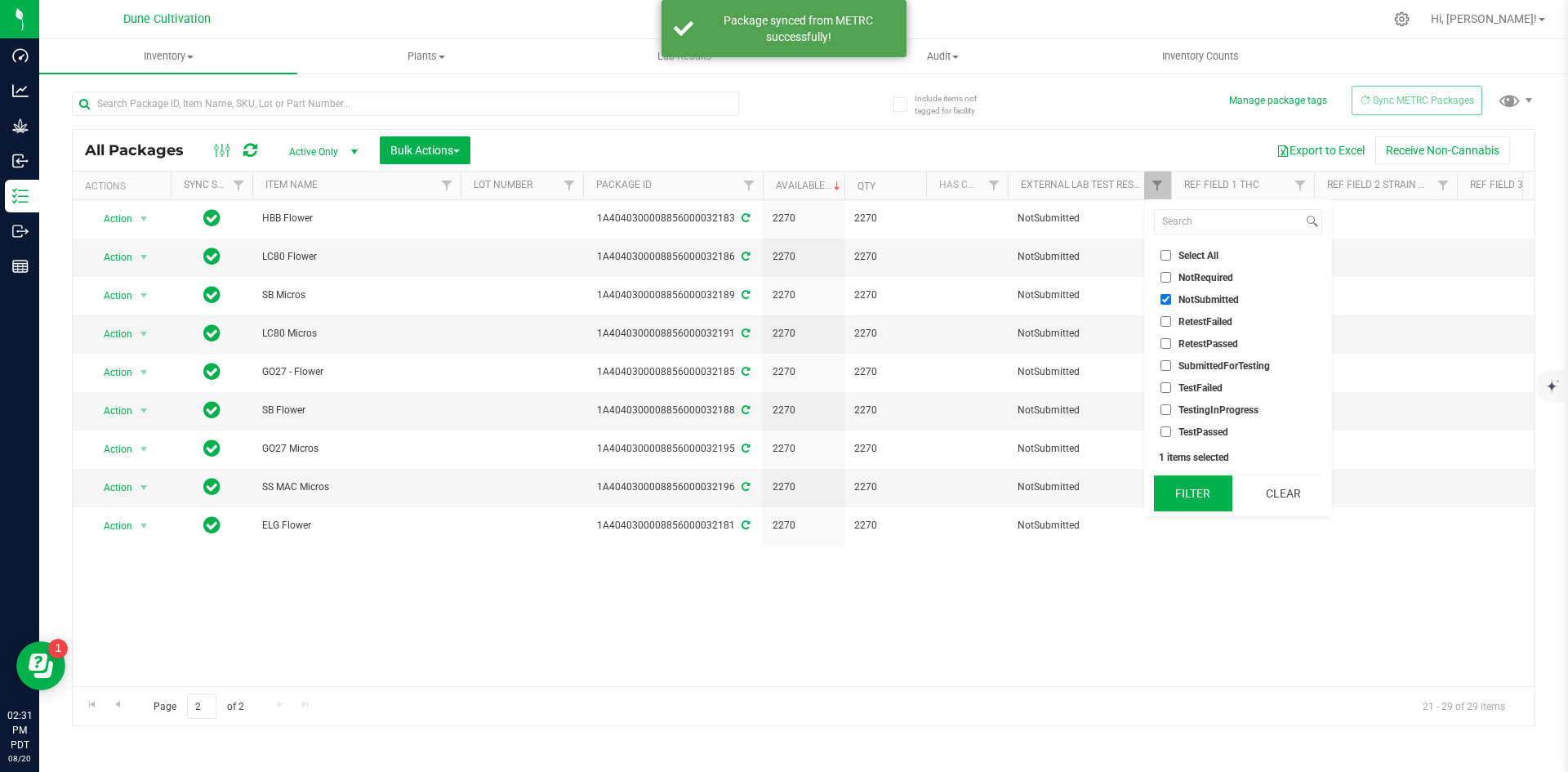
click at [1183, 484] on button "Filter" at bounding box center [1193, 492] width 78 height 36
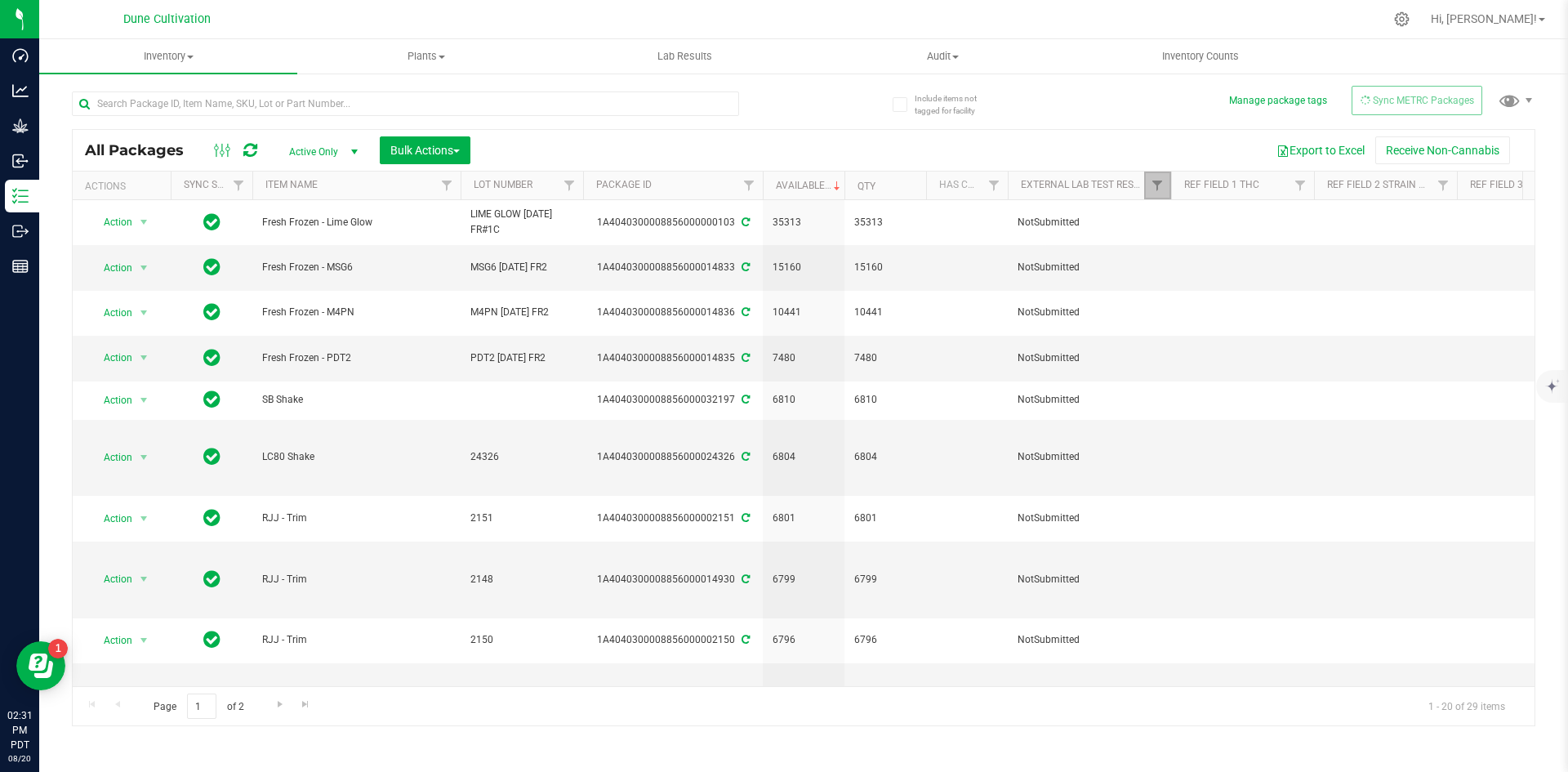
click at [1163, 178] on link "Filter" at bounding box center [1157, 186] width 27 height 28
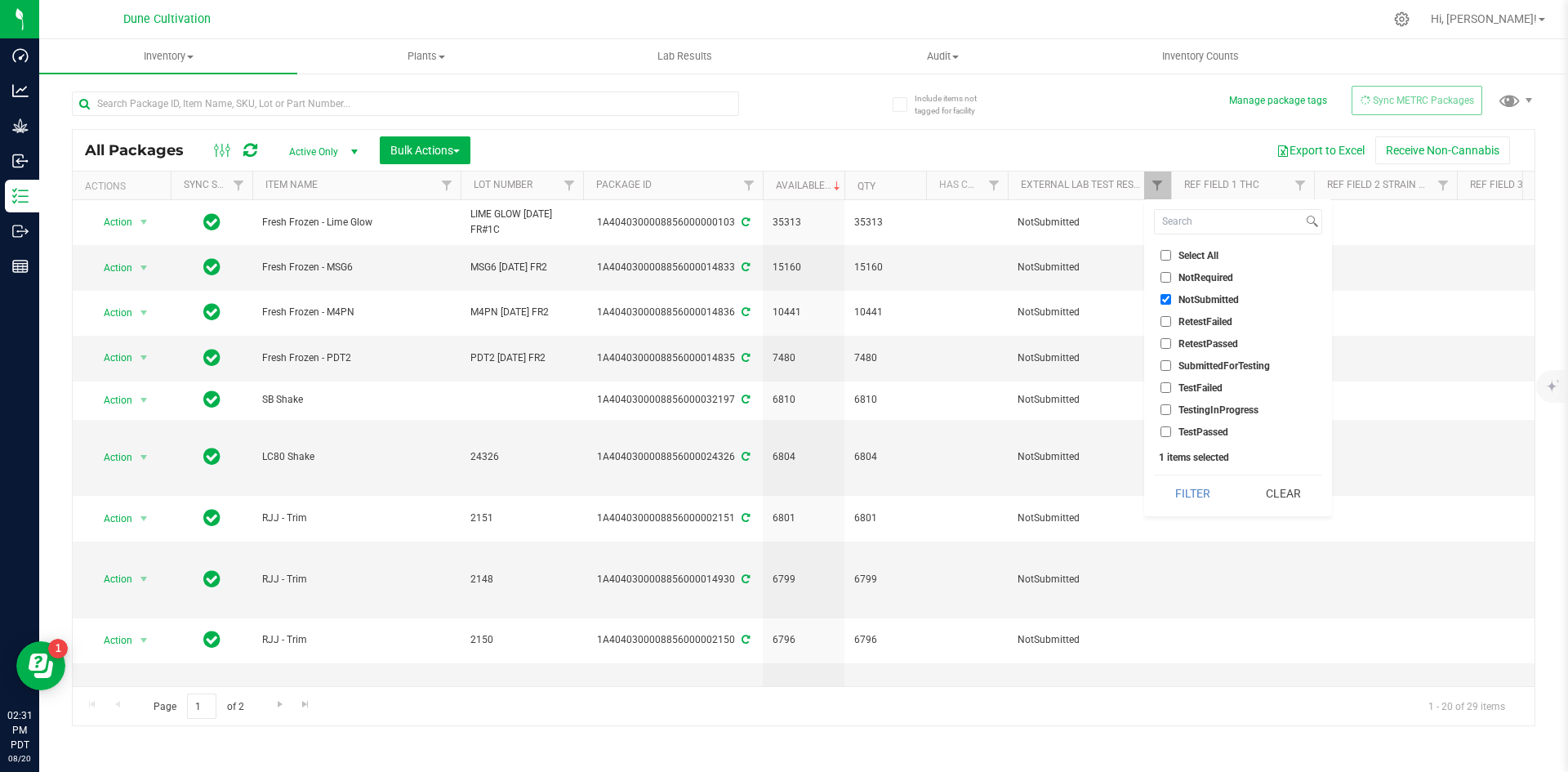
click at [1163, 299] on input "NotSubmitted" at bounding box center [1166, 300] width 10 height 10
checkbox input "false"
click at [1164, 360] on input "SubmittedForTesting" at bounding box center [1166, 366] width 10 height 10
click at [1178, 477] on button "Filter" at bounding box center [1193, 492] width 78 height 36
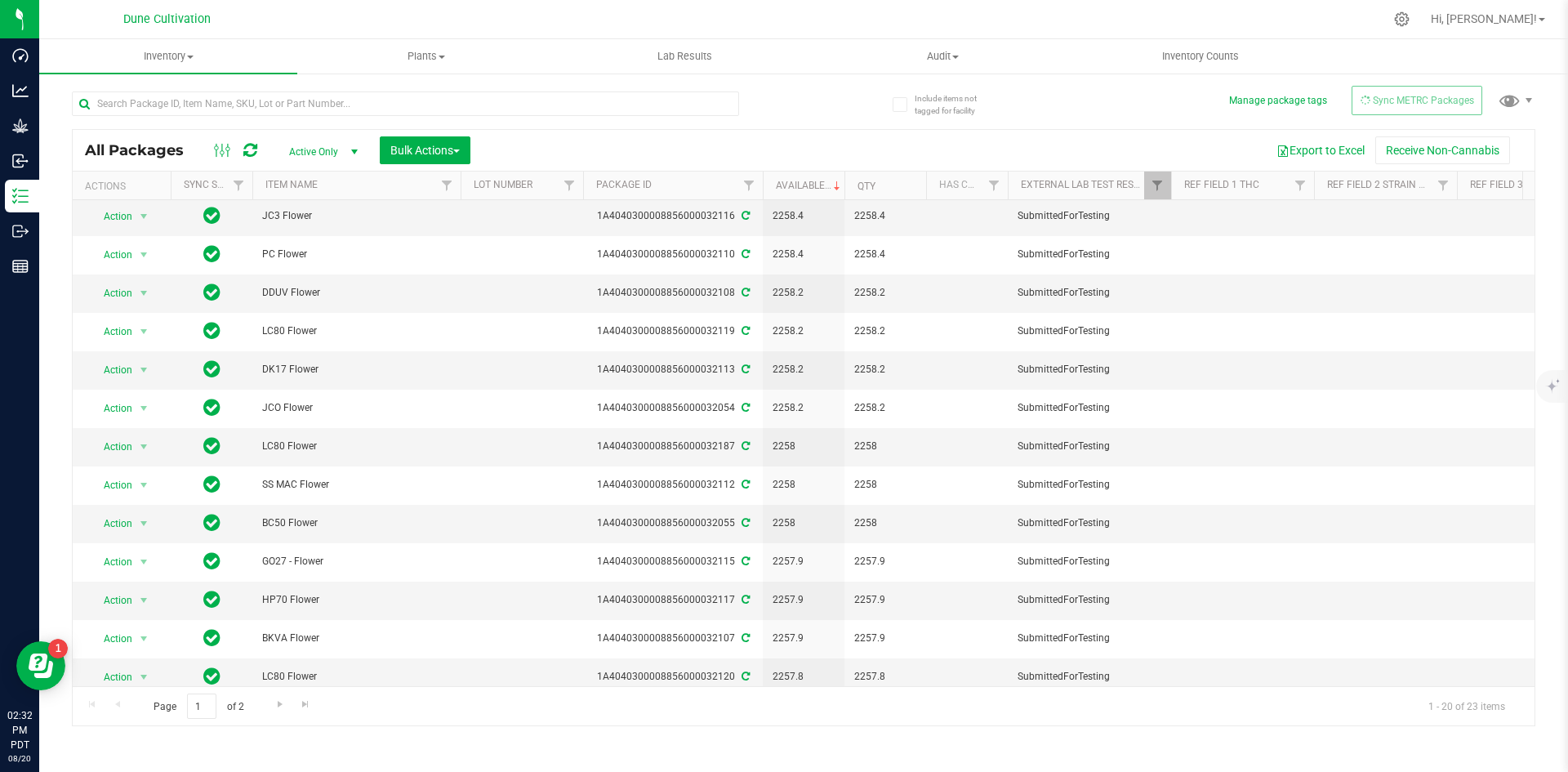
scroll to position [294, 0]
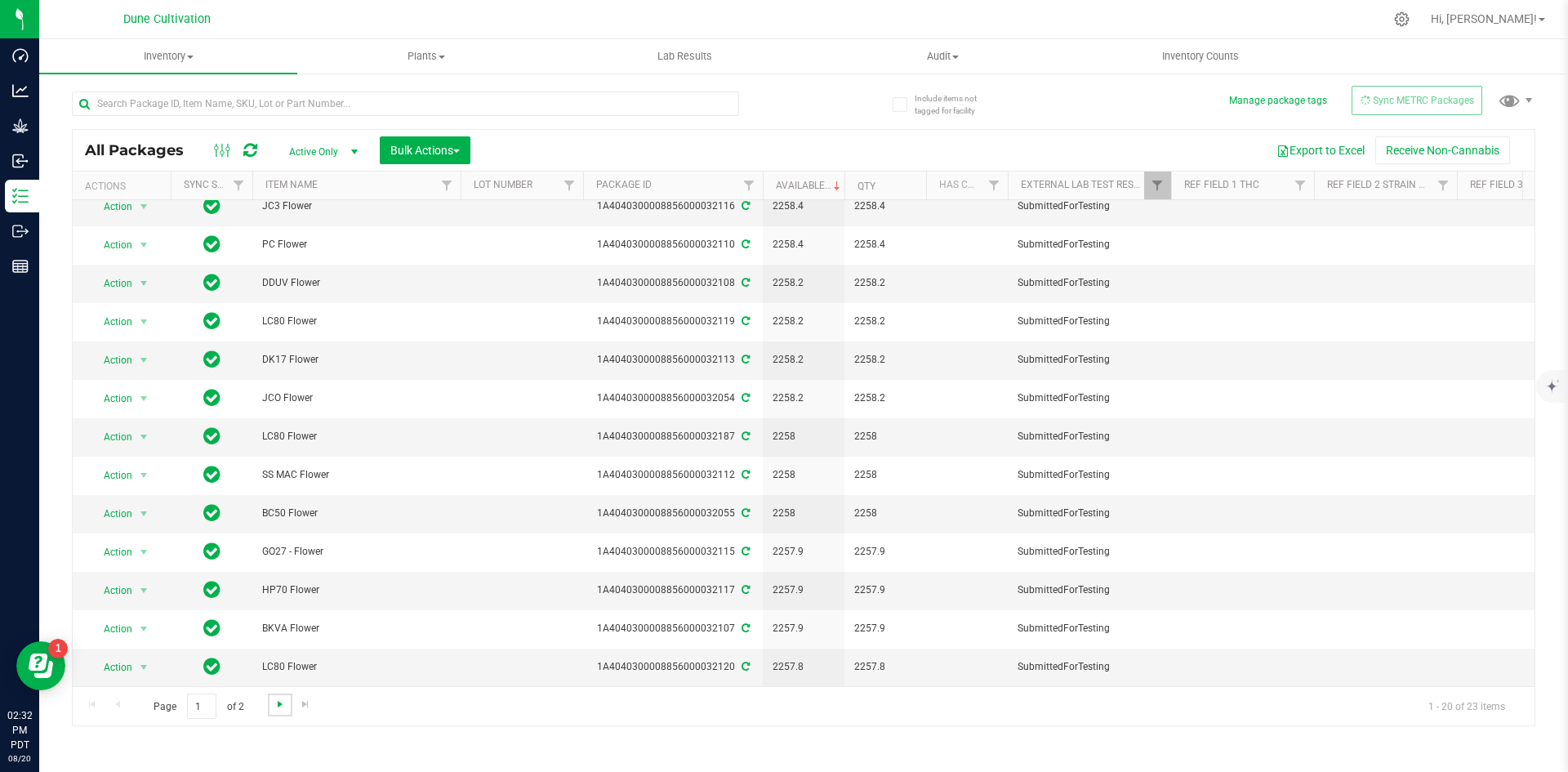
click at [285, 697] on span "Go to the next page" at bounding box center [280, 703] width 13 height 13
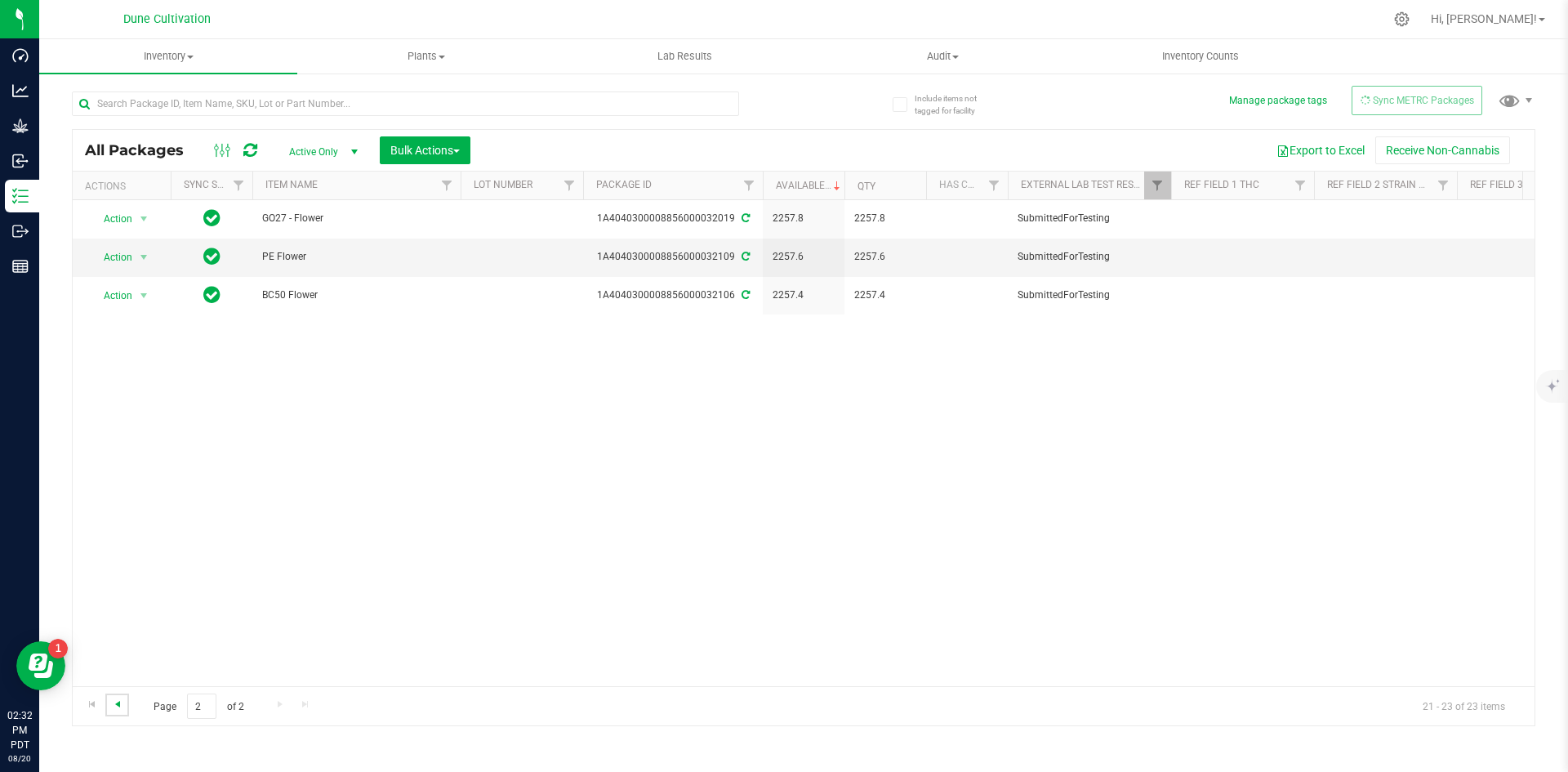
click at [117, 704] on span "Go to the previous page" at bounding box center [117, 703] width 13 height 13
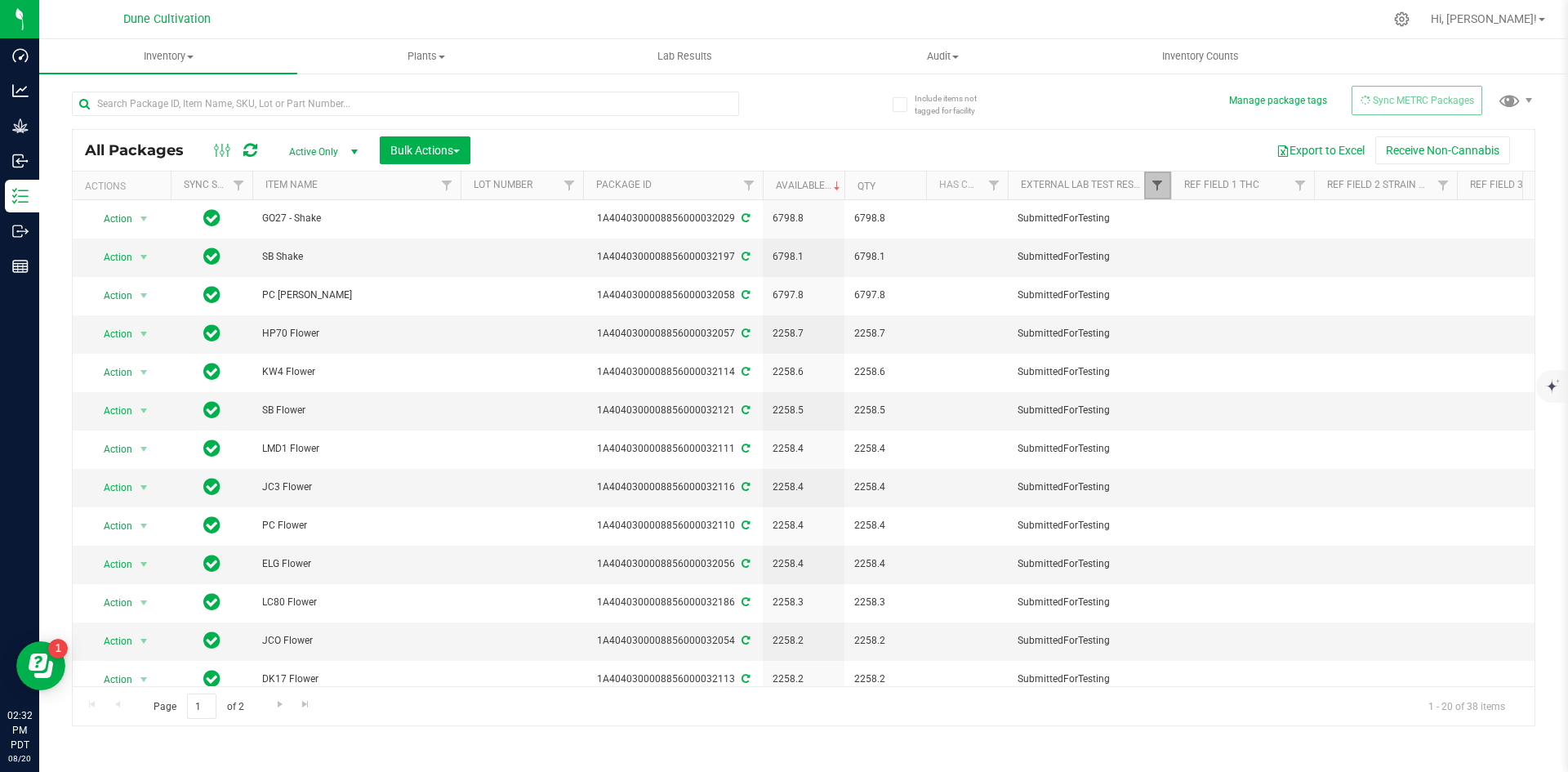
click at [1156, 188] on span "Filter" at bounding box center [1156, 185] width 13 height 13
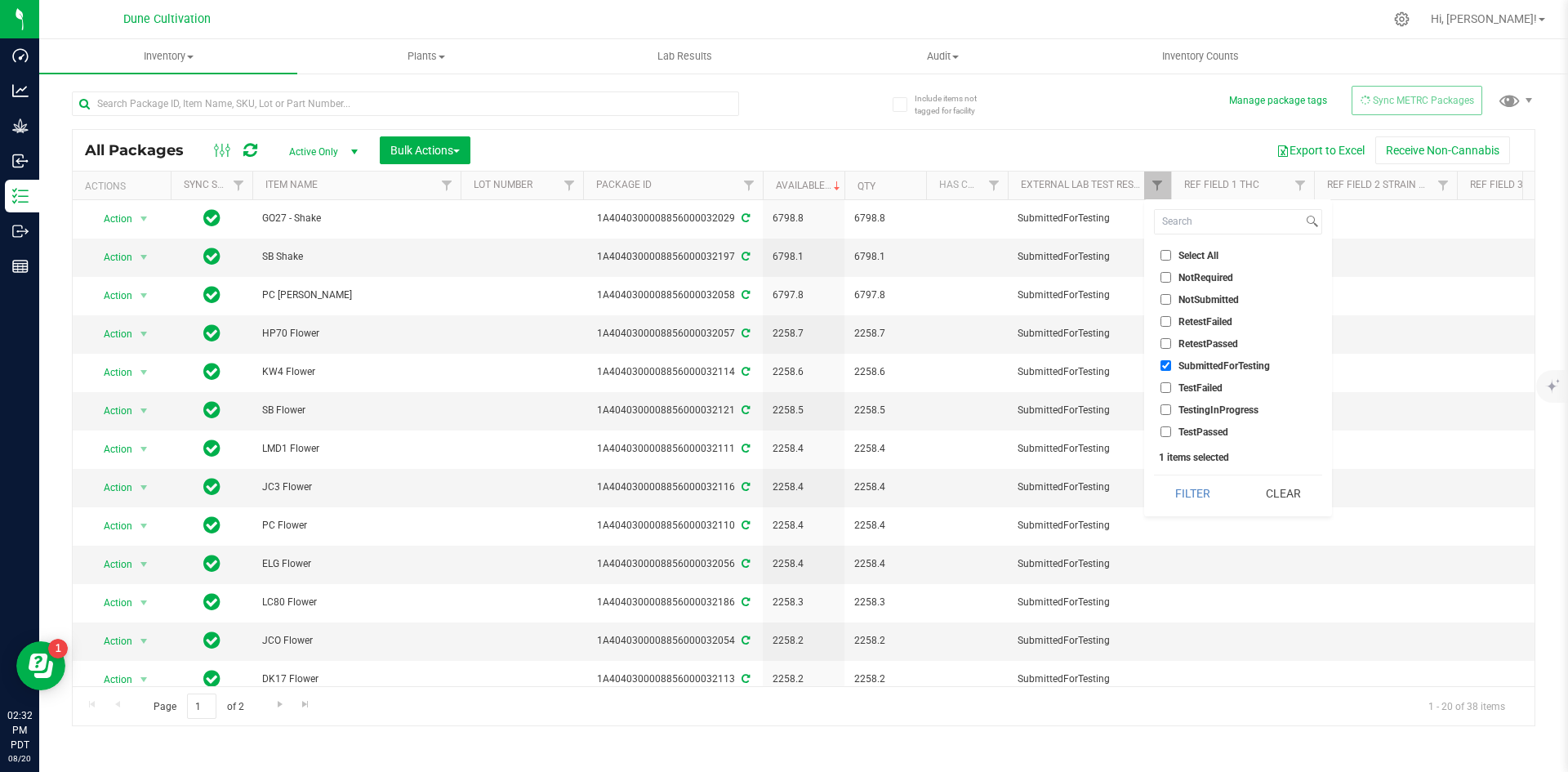
click at [1163, 362] on input "SubmittedForTesting" at bounding box center [1166, 366] width 10 height 10
checkbox input "false"
click at [1168, 303] on input "NotSubmitted" at bounding box center [1166, 300] width 10 height 10
checkbox input "true"
click at [1197, 485] on button "Filter" at bounding box center [1193, 492] width 78 height 36
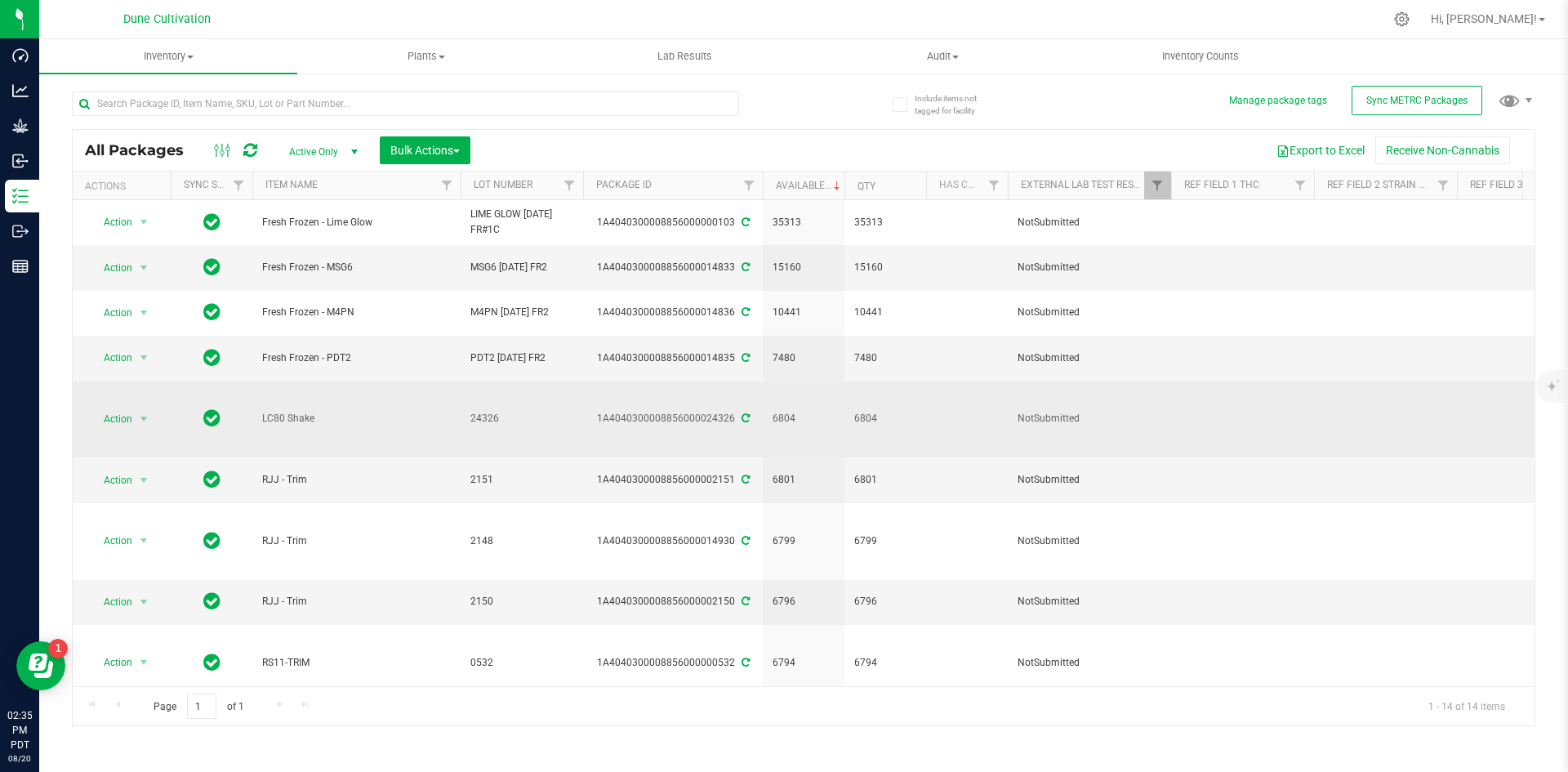
scroll to position [69, 0]
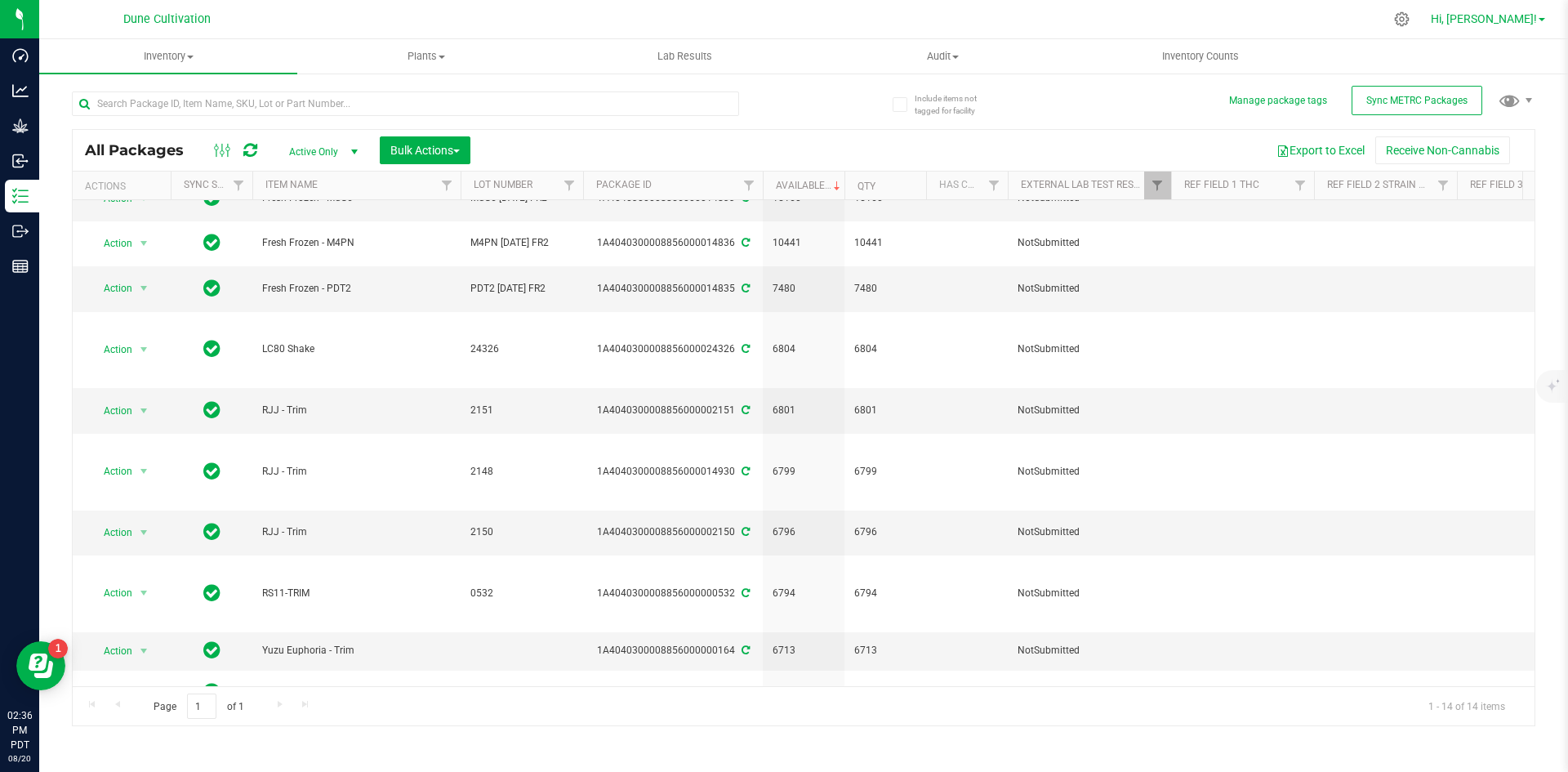
click at [1509, 12] on span "Hi, [PERSON_NAME]!" at bounding box center [1484, 18] width 106 height 13
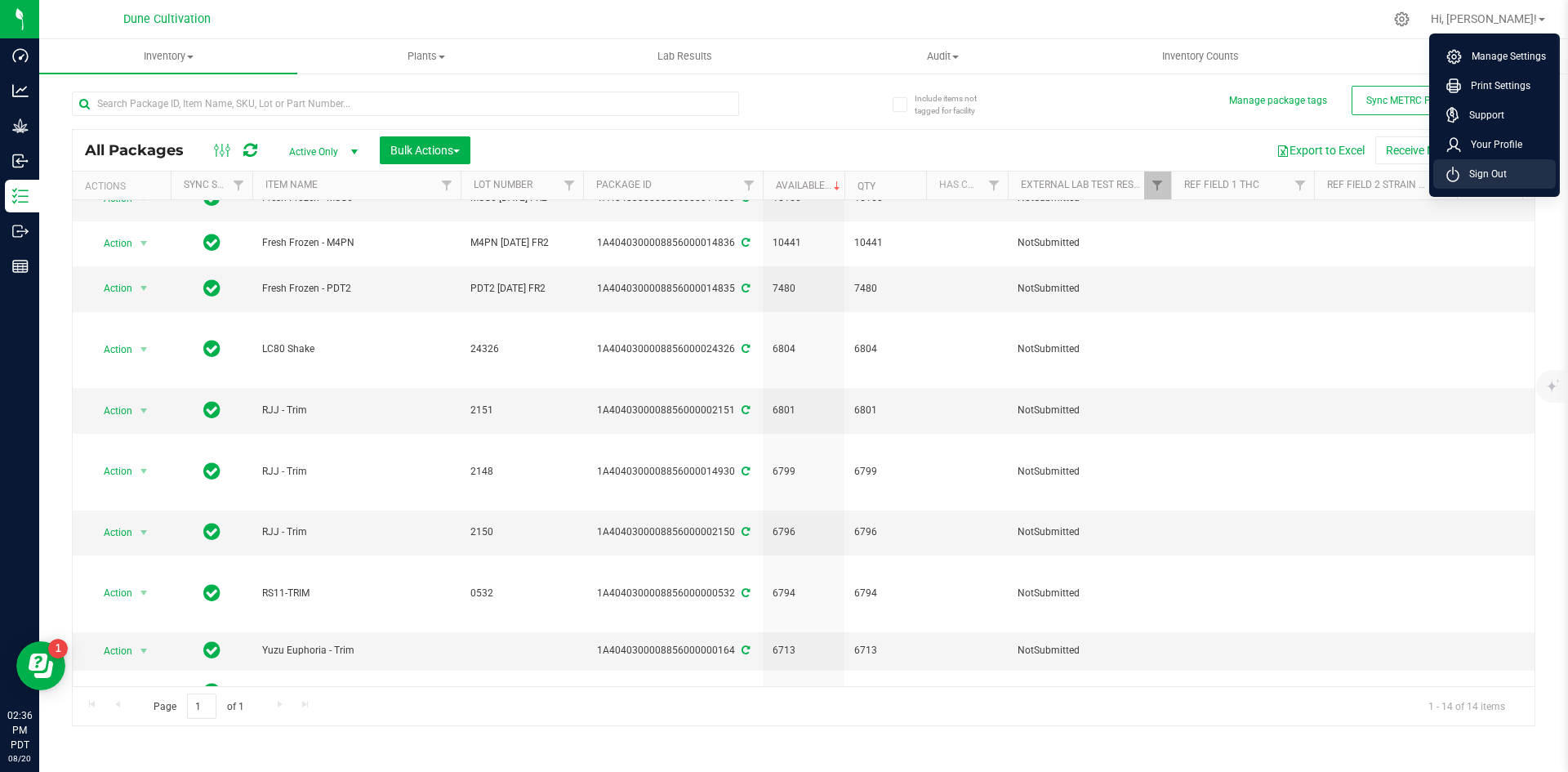
click at [1481, 168] on span "Sign Out" at bounding box center [1483, 174] width 48 height 16
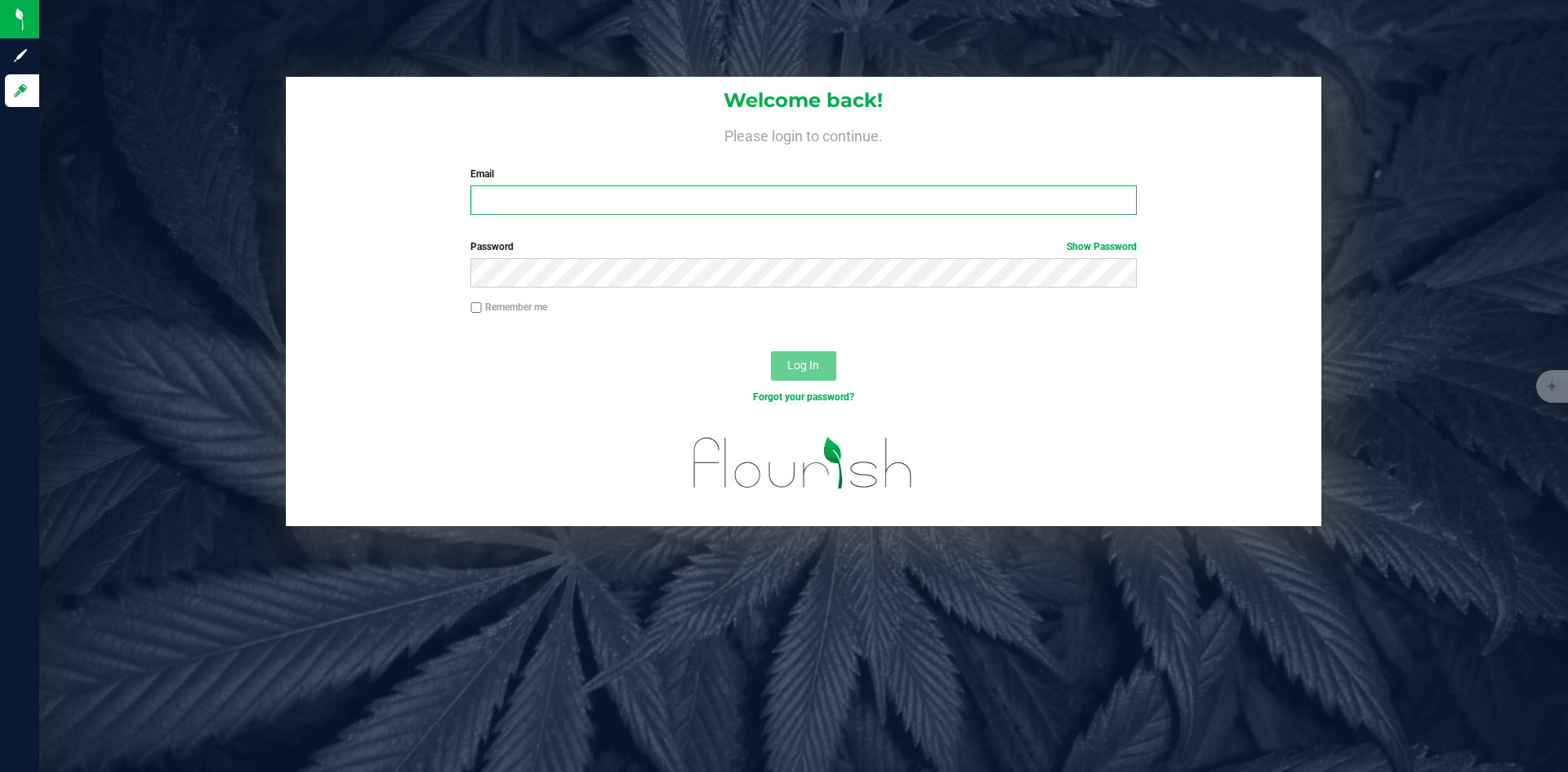
type input "[PERSON_NAME][EMAIL_ADDRESS][PERSON_NAME][DOMAIN_NAME]"
click at [786, 362] on button "Log In" at bounding box center [803, 366] width 65 height 30
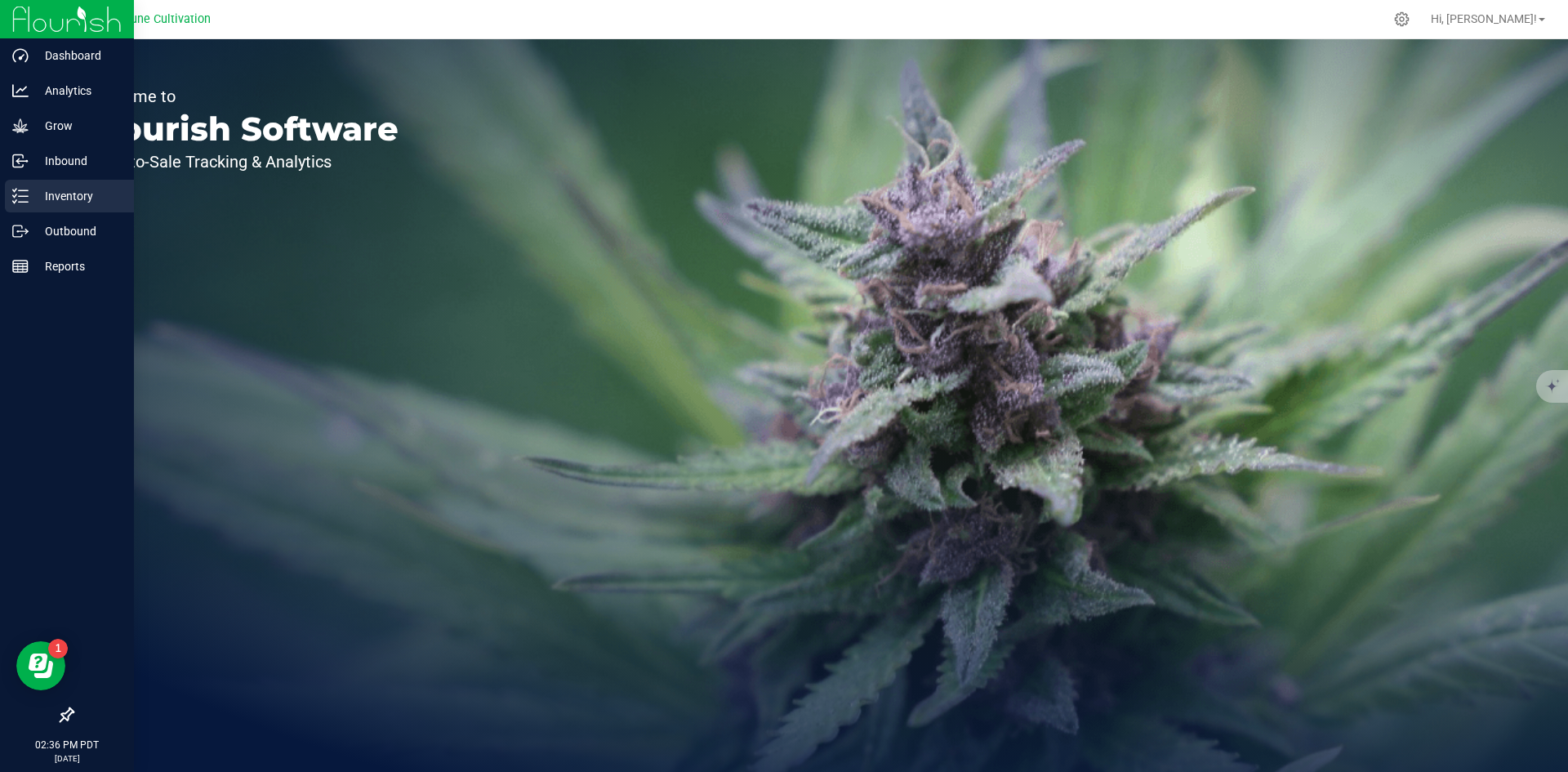
click at [37, 192] on p "Inventory" at bounding box center [77, 195] width 98 height 20
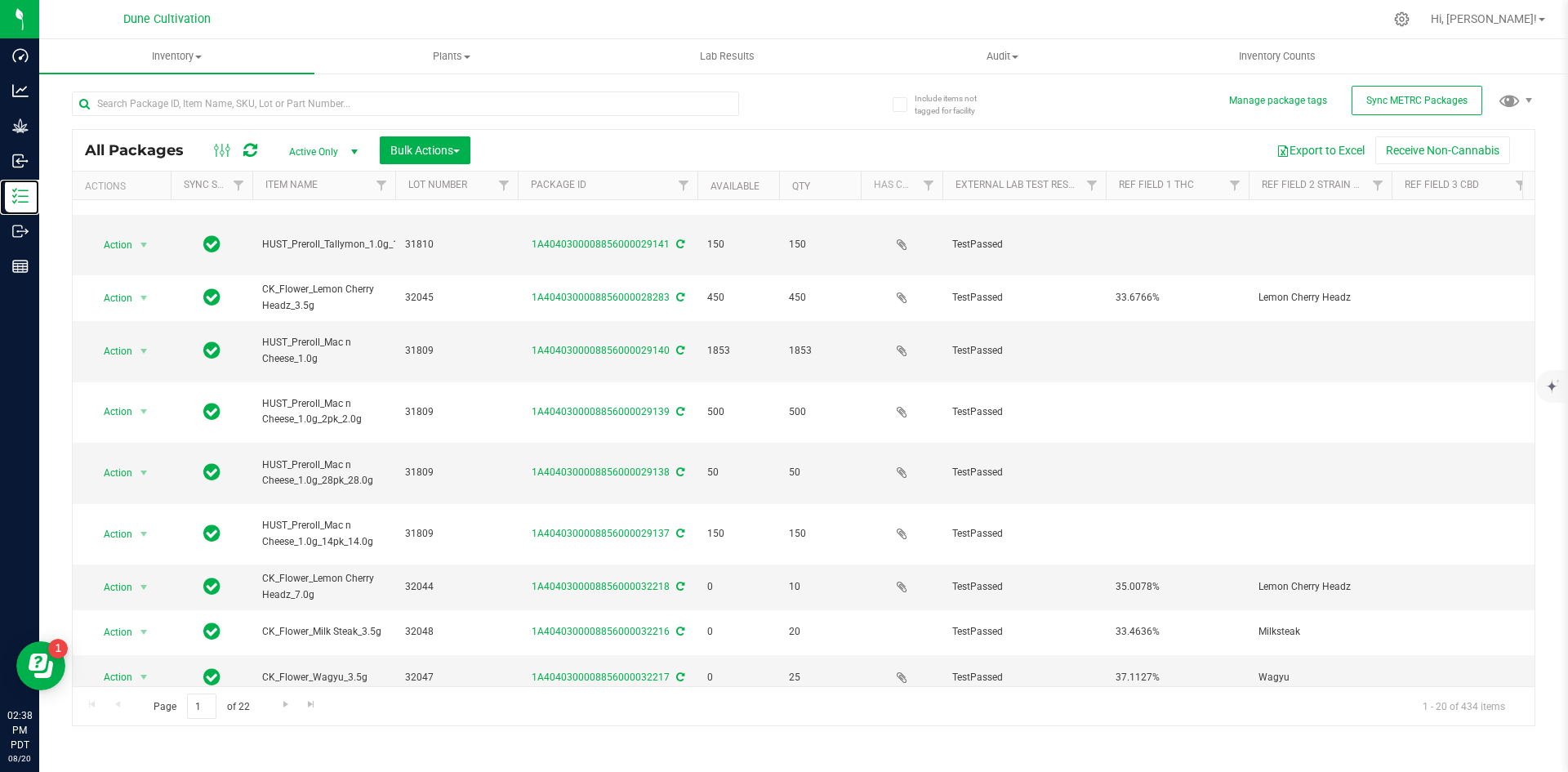
scroll to position [431, 0]
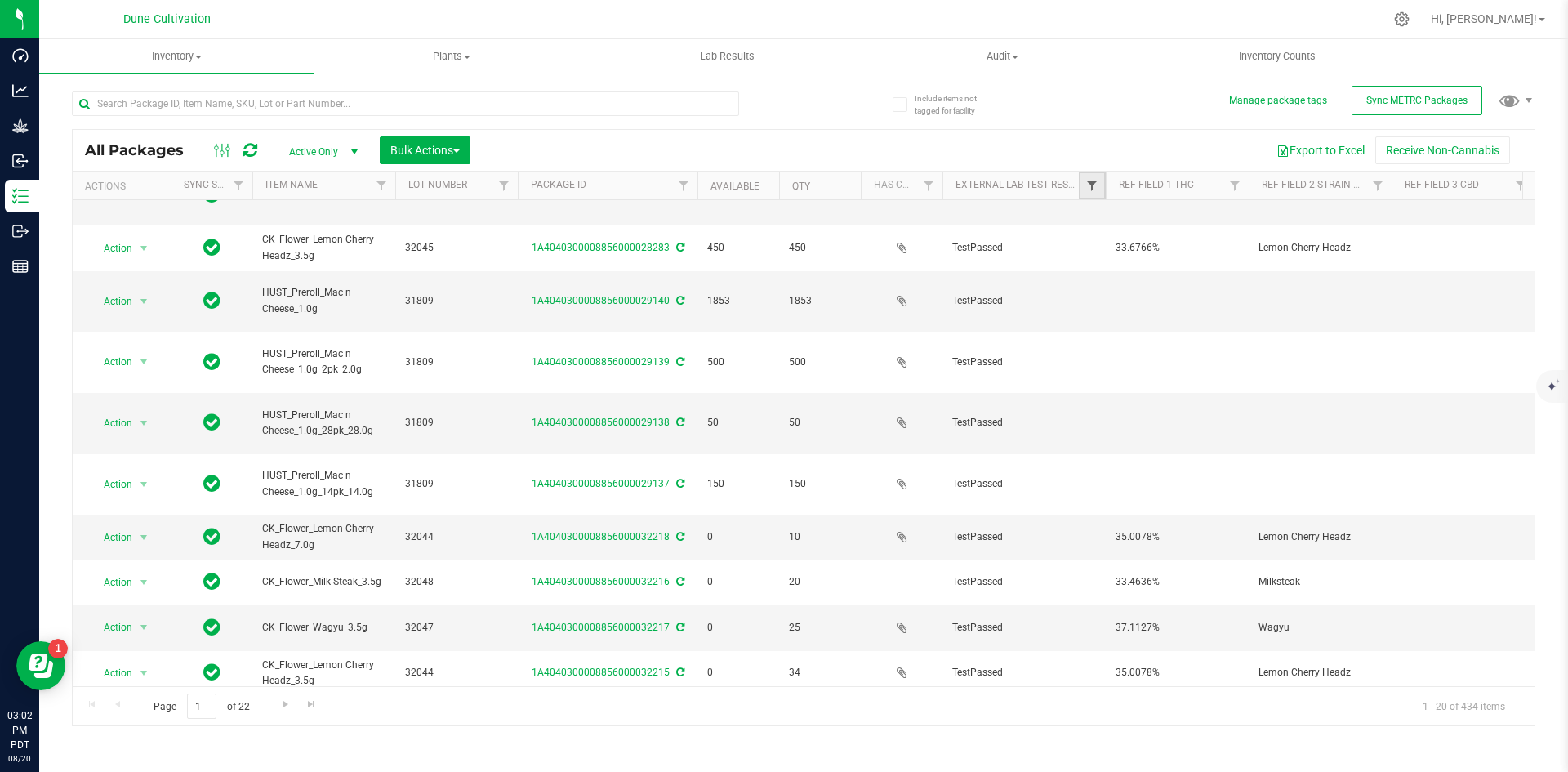
click at [1091, 187] on span "Filter" at bounding box center [1091, 185] width 13 height 13
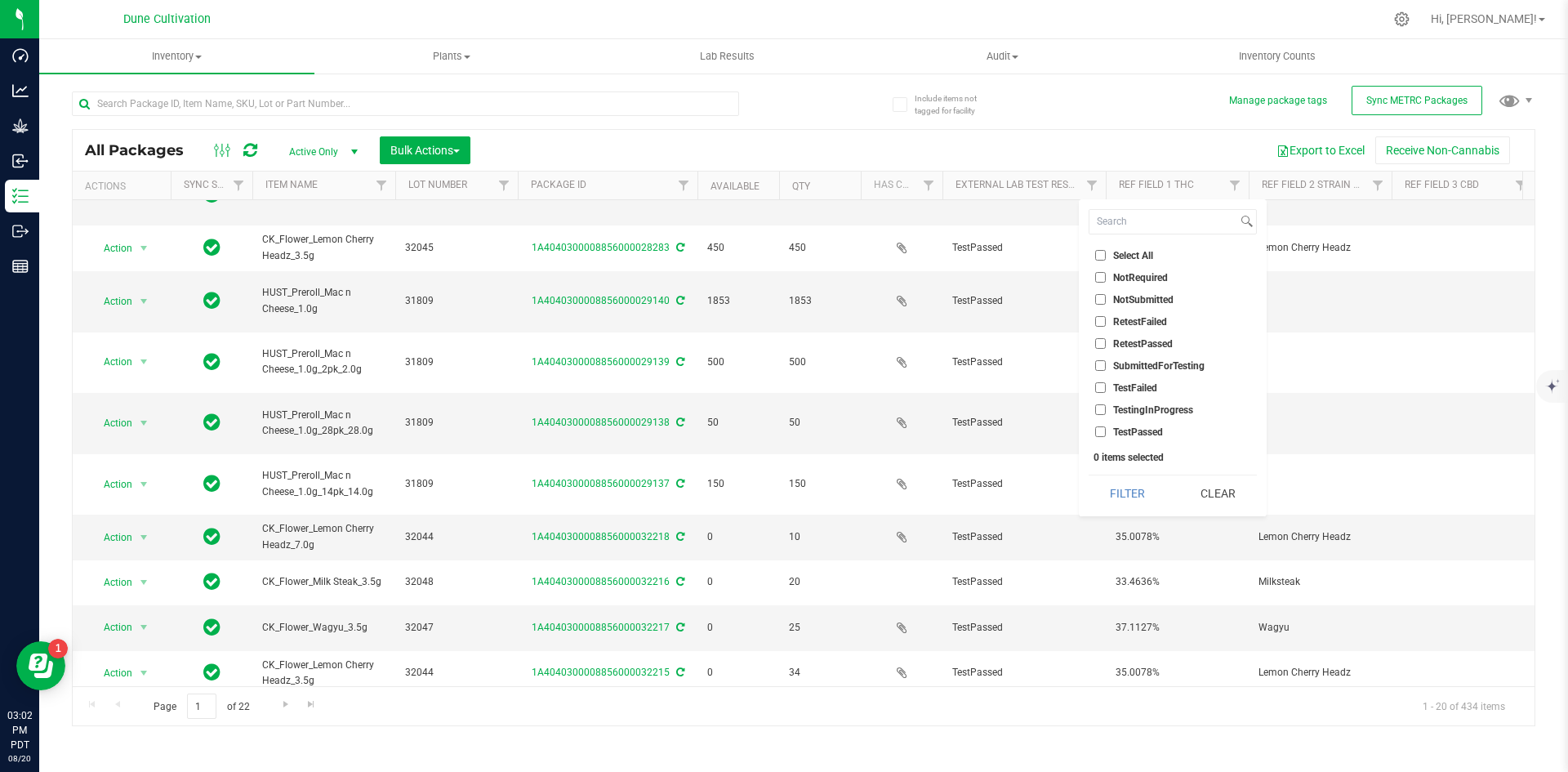
click at [1098, 304] on input "NotSubmitted" at bounding box center [1100, 300] width 10 height 10
checkbox input "true"
click at [1118, 495] on button "Filter" at bounding box center [1128, 492] width 78 height 36
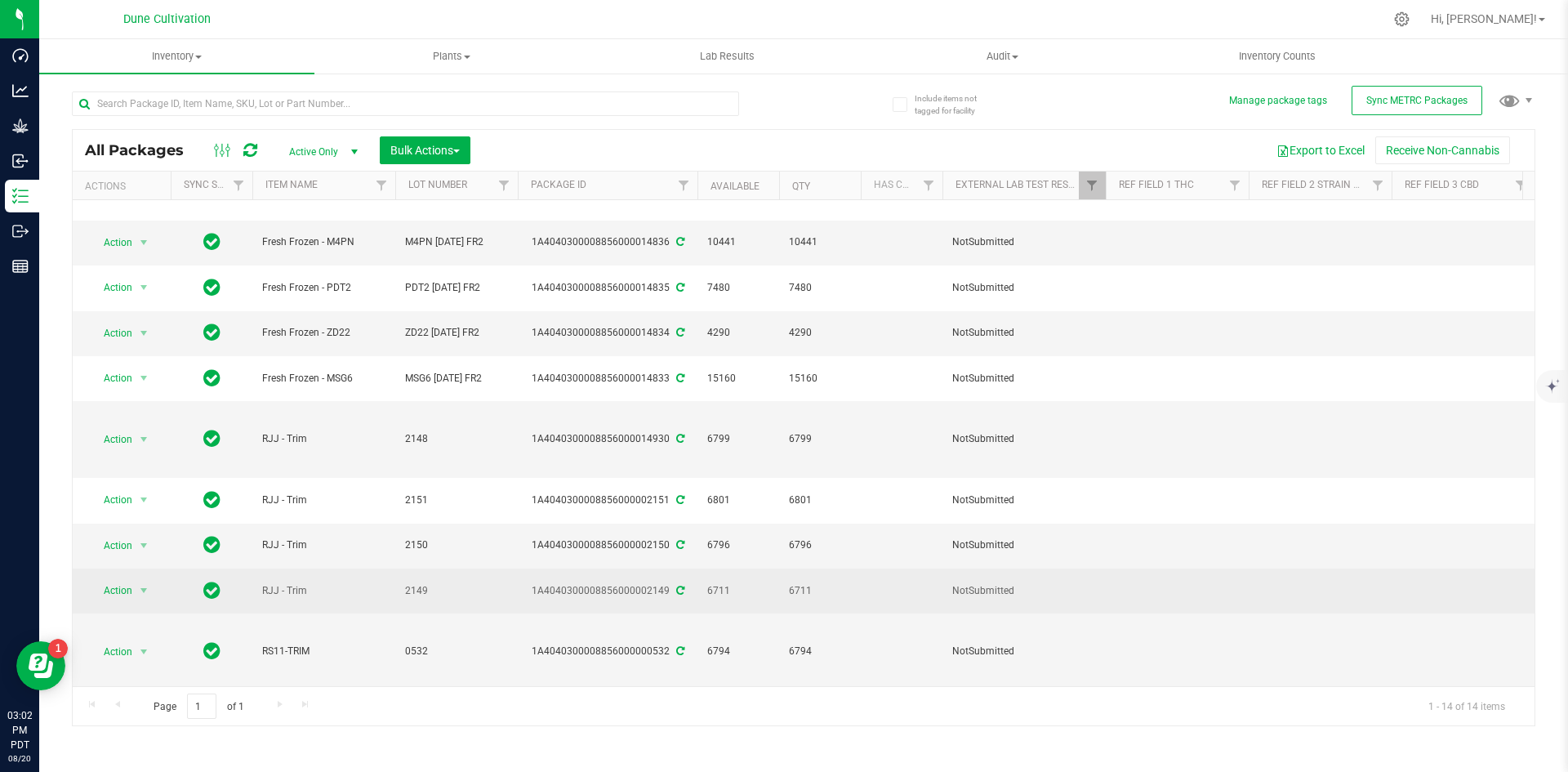
scroll to position [69, 0]
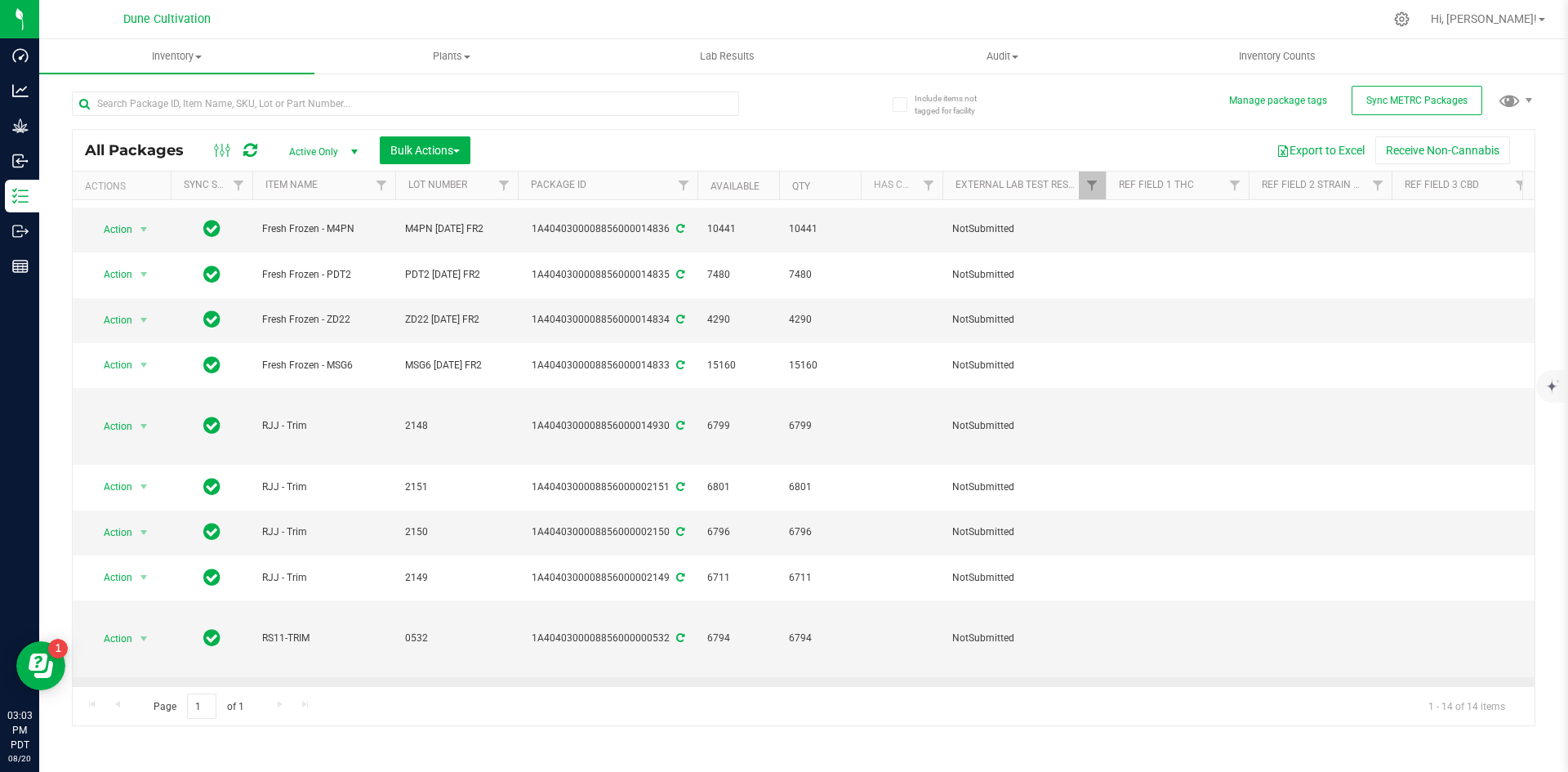
drag, startPoint x: 488, startPoint y: 531, endPoint x: 382, endPoint y: 524, distance: 106.2
click at [469, 677] on td "FW [DATE] FR#1" at bounding box center [456, 700] width 122 height 45
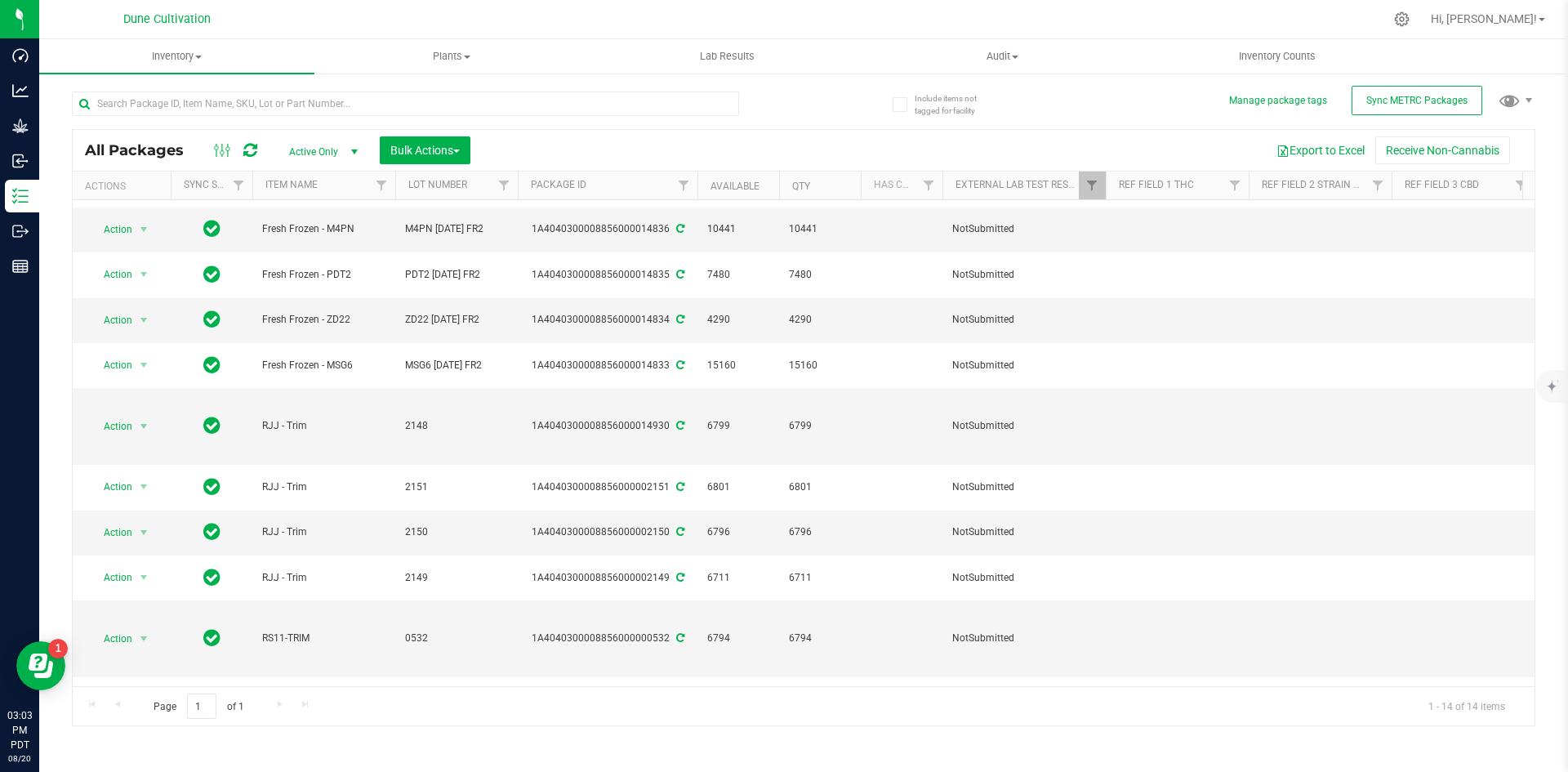
click at [428, 723] on td at bounding box center [456, 742] width 122 height 38
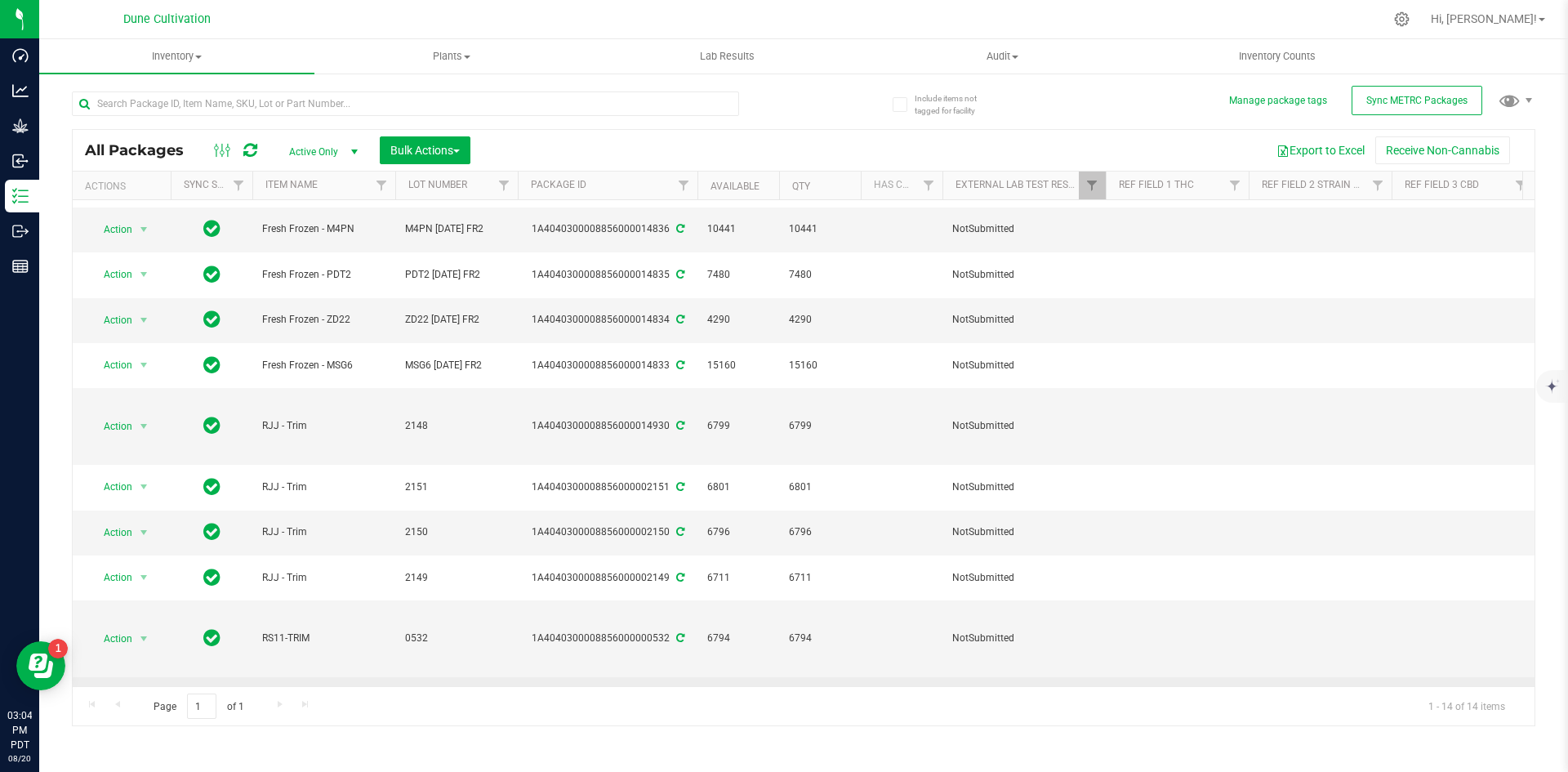
scroll to position [0, 0]
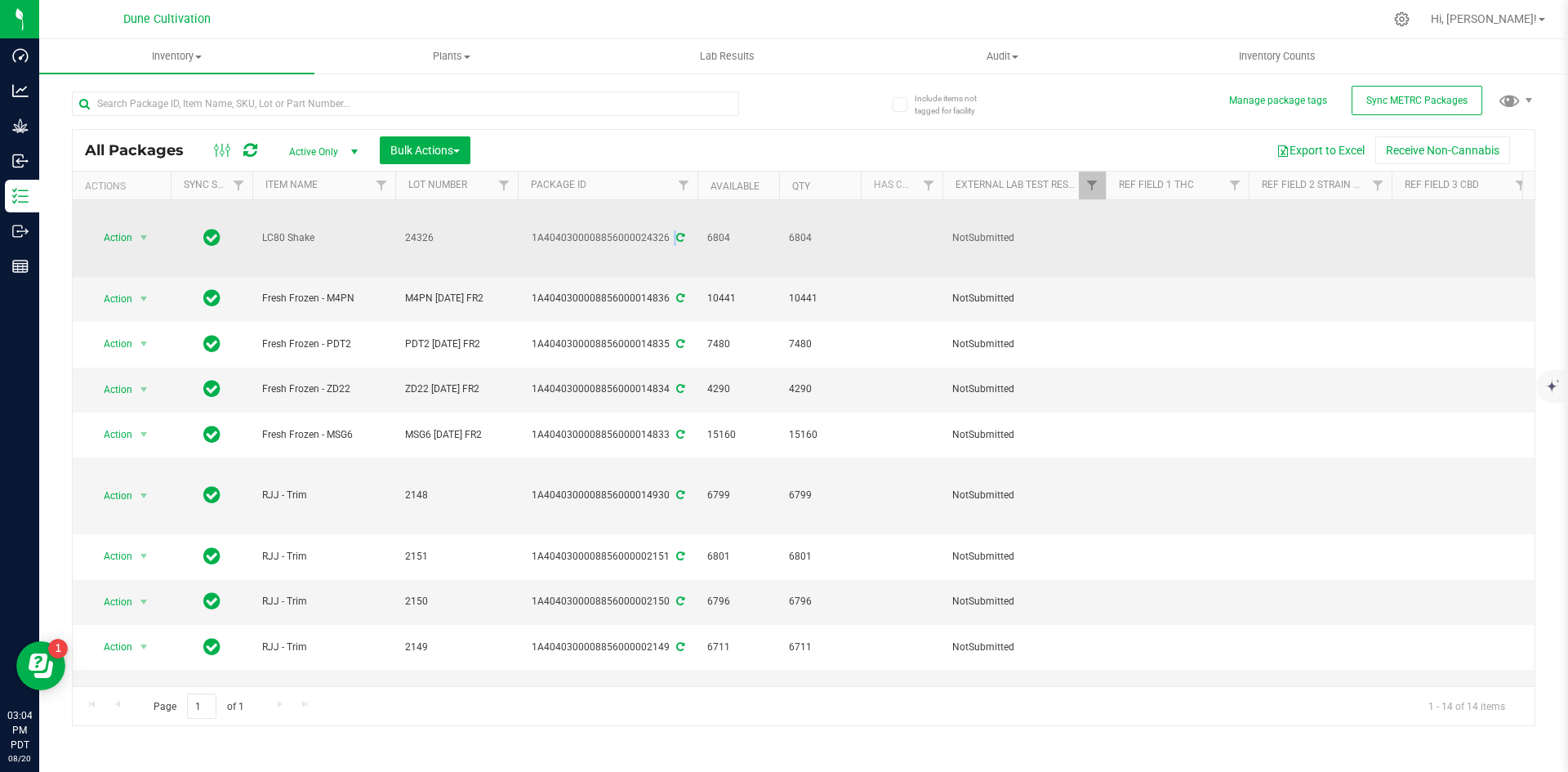
drag, startPoint x: 641, startPoint y: 222, endPoint x: 693, endPoint y: 228, distance: 52.3
click at [693, 228] on td "1A4040300008856000024326" at bounding box center [607, 238] width 180 height 76
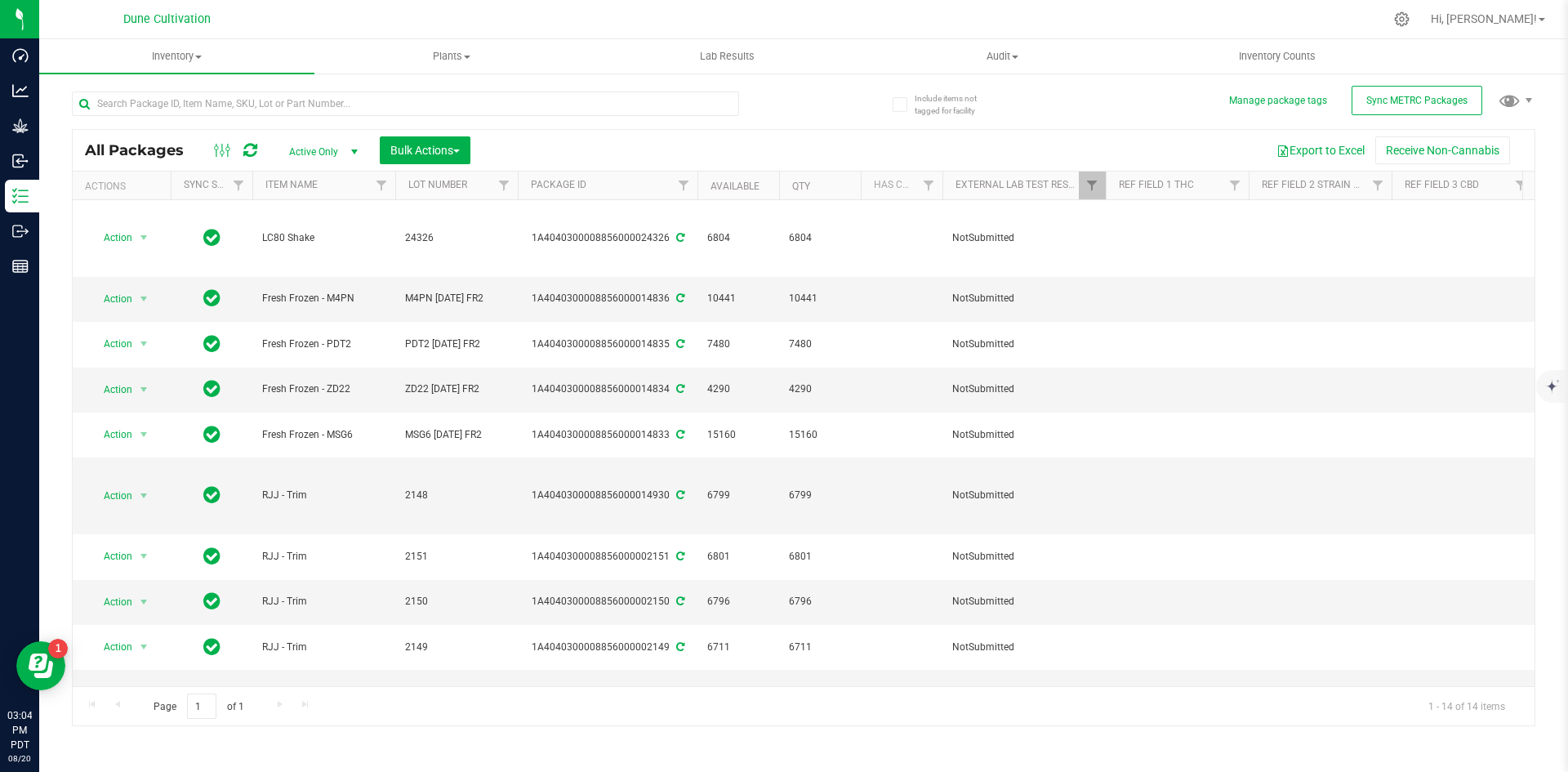
click at [691, 140] on div "Export to Excel Receive Non-Cannabis" at bounding box center [1002, 150] width 1039 height 28
